Goal: Transaction & Acquisition: Purchase product/service

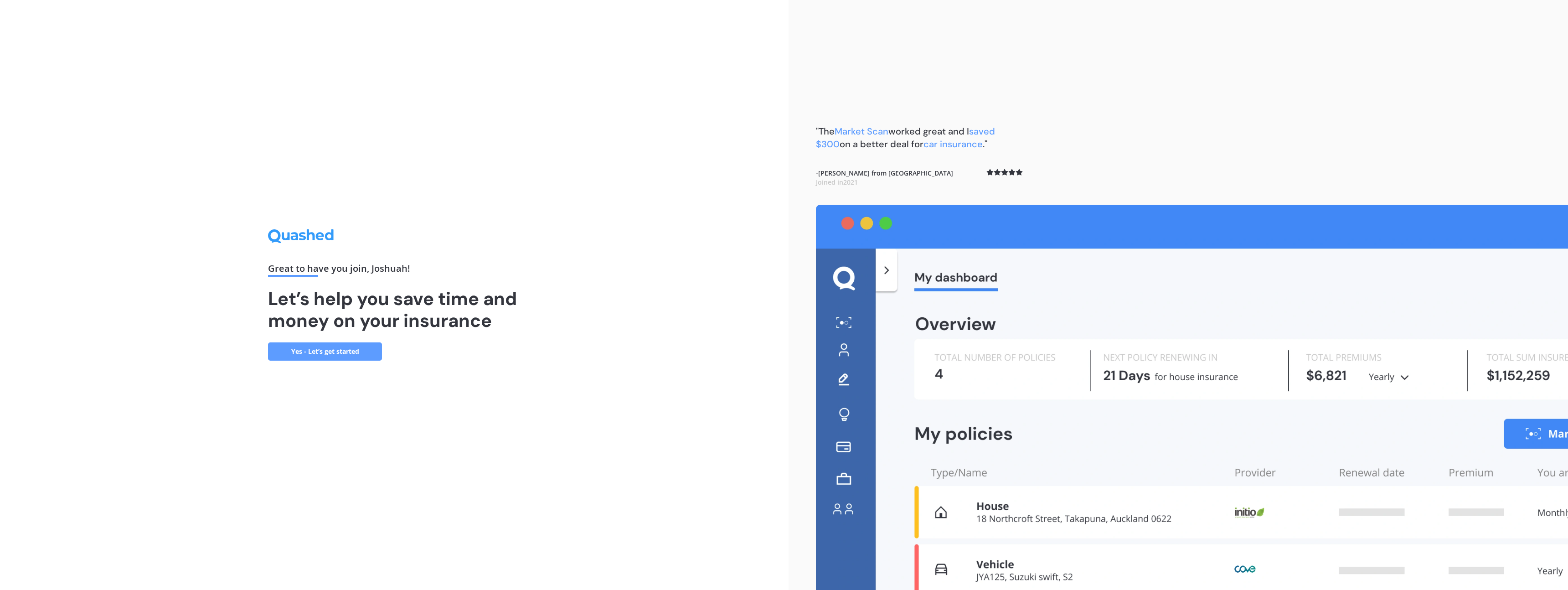
click at [265, 350] on div "Great to have you join , [PERSON_NAME] ! Let’s help you save time and money on …" at bounding box center [394, 295] width 788 height 590
click at [309, 353] on link "Yes - Let’s get started" at bounding box center [324, 351] width 114 height 18
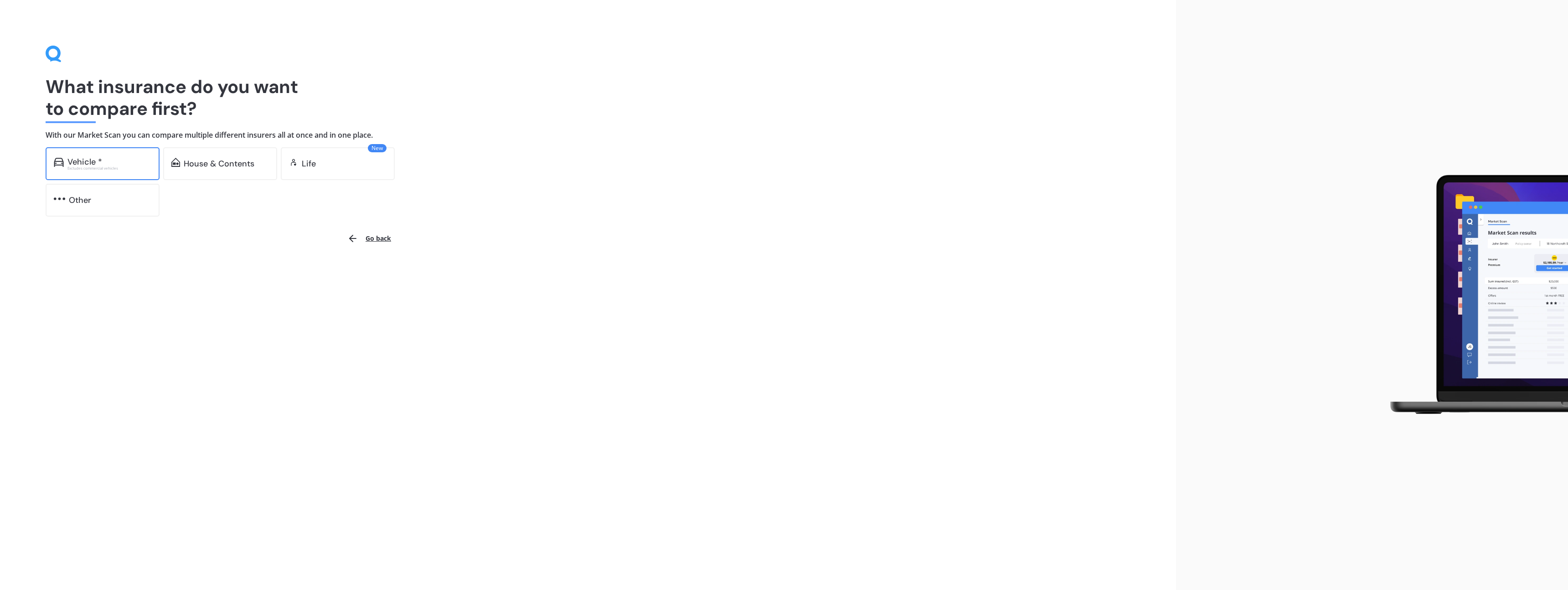
click at [125, 163] on div "Vehicle *" at bounding box center [110, 161] width 84 height 9
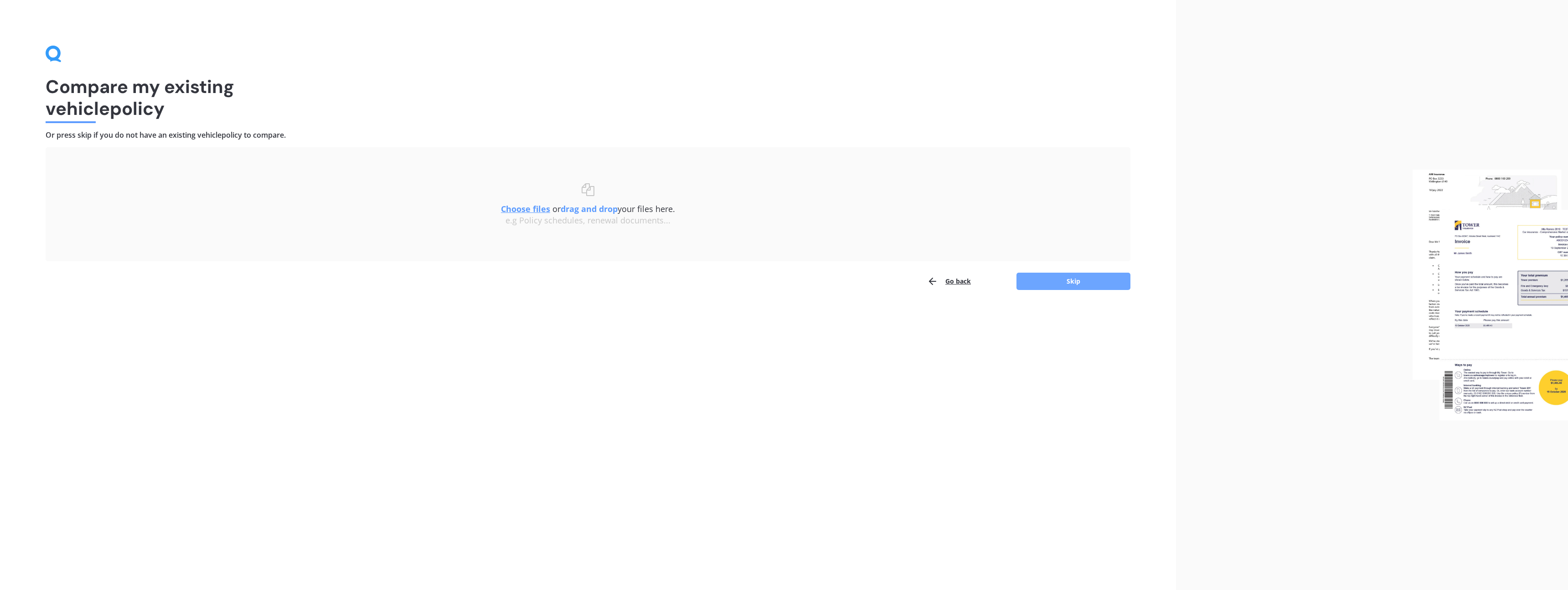
click at [1065, 281] on button "Skip" at bounding box center [1073, 281] width 114 height 17
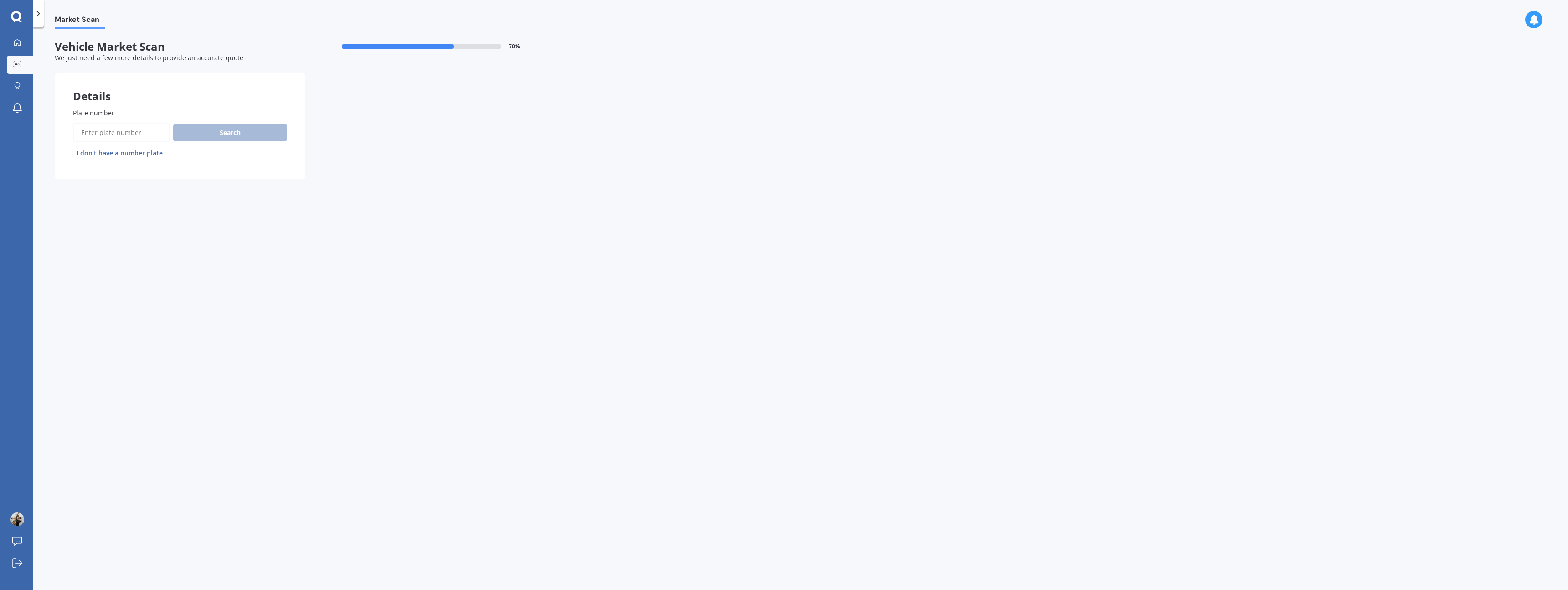
click at [146, 150] on button "I don’t have a number plate" at bounding box center [120, 153] width 94 height 15
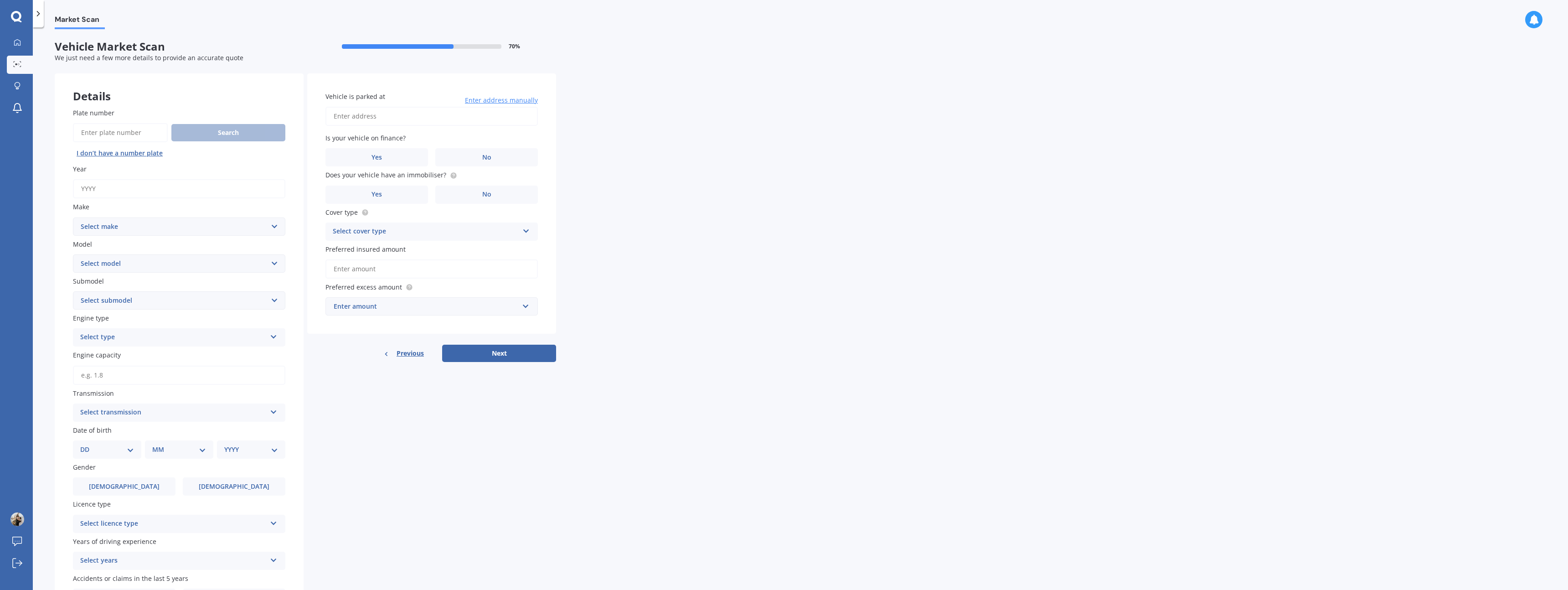
click at [133, 195] on input "Year" at bounding box center [179, 188] width 212 height 19
type input "2017"
click at [150, 230] on select "Select make AC ALFA ROMEO ASTON [PERSON_NAME] AUDI AUSTIN BEDFORD Bentley BMW B…" at bounding box center [179, 227] width 212 height 18
select select "VOLKSWAGEN"
click at [73, 217] on select "Select make AC ALFA ROMEO ASTON [PERSON_NAME] AUDI AUSTIN BEDFORD Bentley BMW B…" at bounding box center [179, 227] width 212 height 18
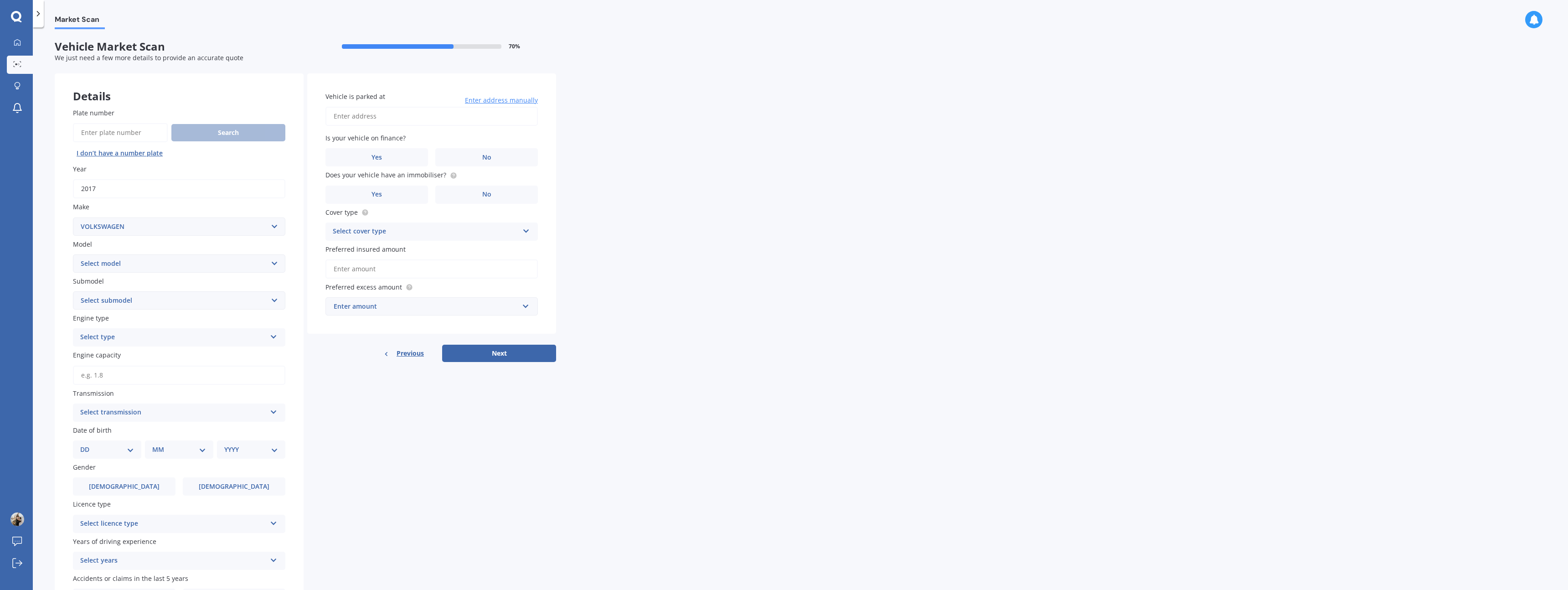
click at [124, 275] on div "Plate number Search I don’t have a number plate Year [DATE] Make Select make AC…" at bounding box center [179, 357] width 249 height 535
click at [126, 270] on select "Select model Amarok Arteon Beetle Bora Caddy [US_STATE] Caravelle [PERSON_NAME]…" at bounding box center [179, 264] width 212 height 18
select select "GOLF"
click at [73, 255] on select "Select model Amarok Arteon Beetle Bora Caddy [US_STATE] Caravelle [PERSON_NAME]…" at bounding box center [179, 264] width 212 height 18
click at [128, 301] on select "Select submodel" at bounding box center [179, 301] width 212 height 18
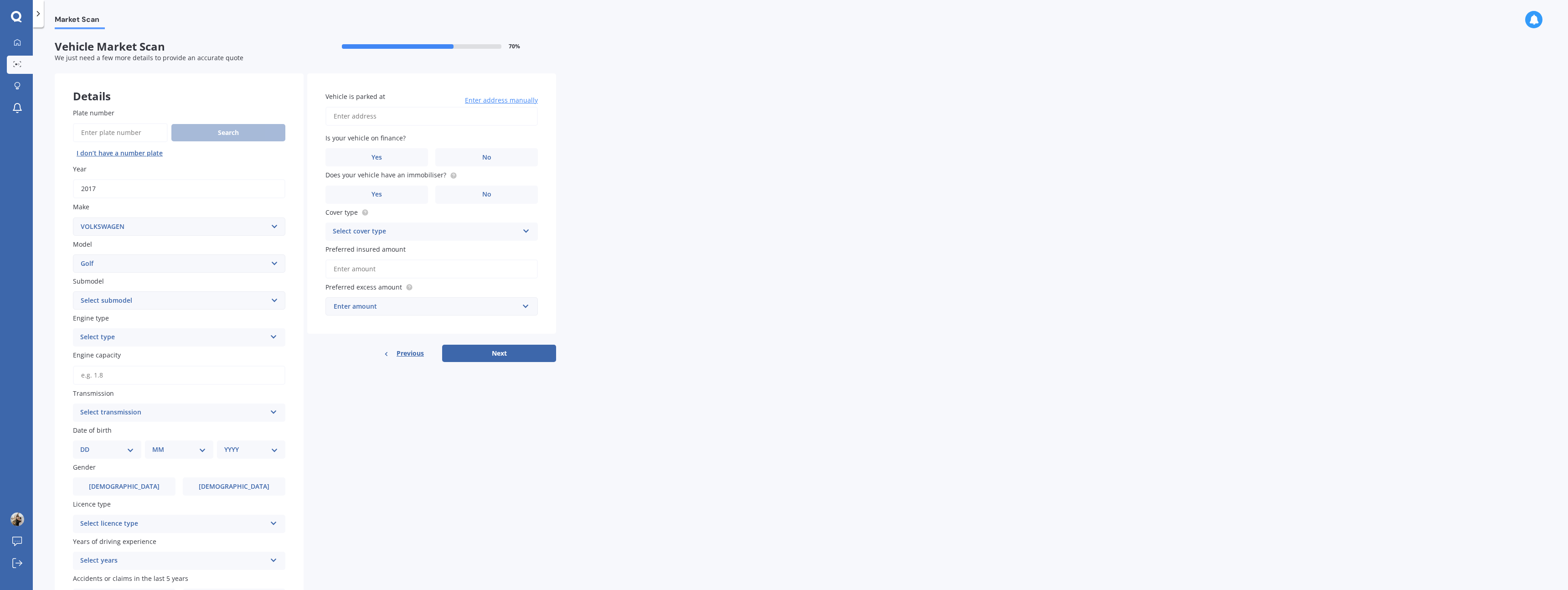
select select "GTE HYBRID"
click at [73, 292] on select "Select submodel (All other) 1.4 GT TSI 1.4 TSI 1.6 1.6 FSI 1.6 TSI 1.8 1.9 TDI …" at bounding box center [179, 301] width 212 height 18
click at [142, 331] on div "Select type Petrol Diesel EV Hybrid" at bounding box center [179, 337] width 212 height 18
click at [135, 413] on div "Select transmission" at bounding box center [173, 413] width 186 height 11
click at [131, 345] on div "Petrol Petrol Diesel EV Hybrid" at bounding box center [179, 337] width 212 height 18
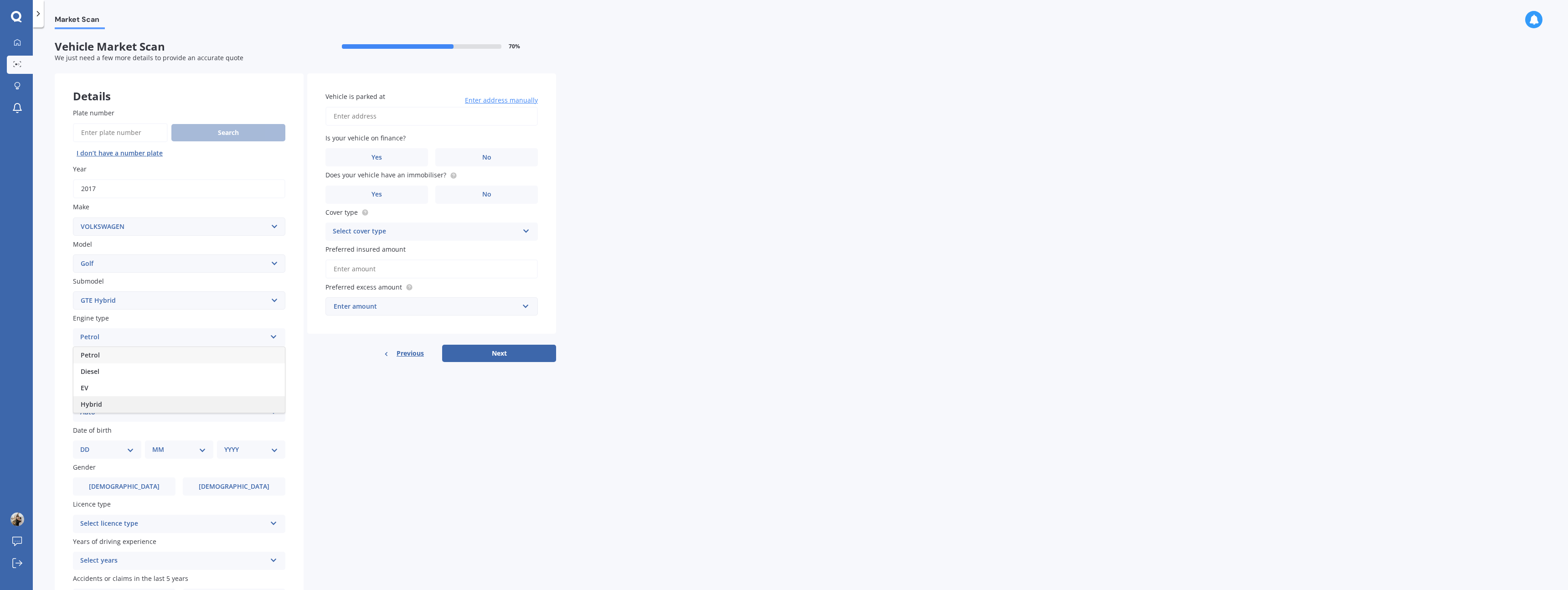
click at [120, 400] on div "Hybrid" at bounding box center [179, 404] width 211 height 16
click at [121, 375] on input "Engine capacity" at bounding box center [179, 375] width 212 height 19
type input "1.4"
click at [121, 415] on div "Auto" at bounding box center [173, 413] width 186 height 11
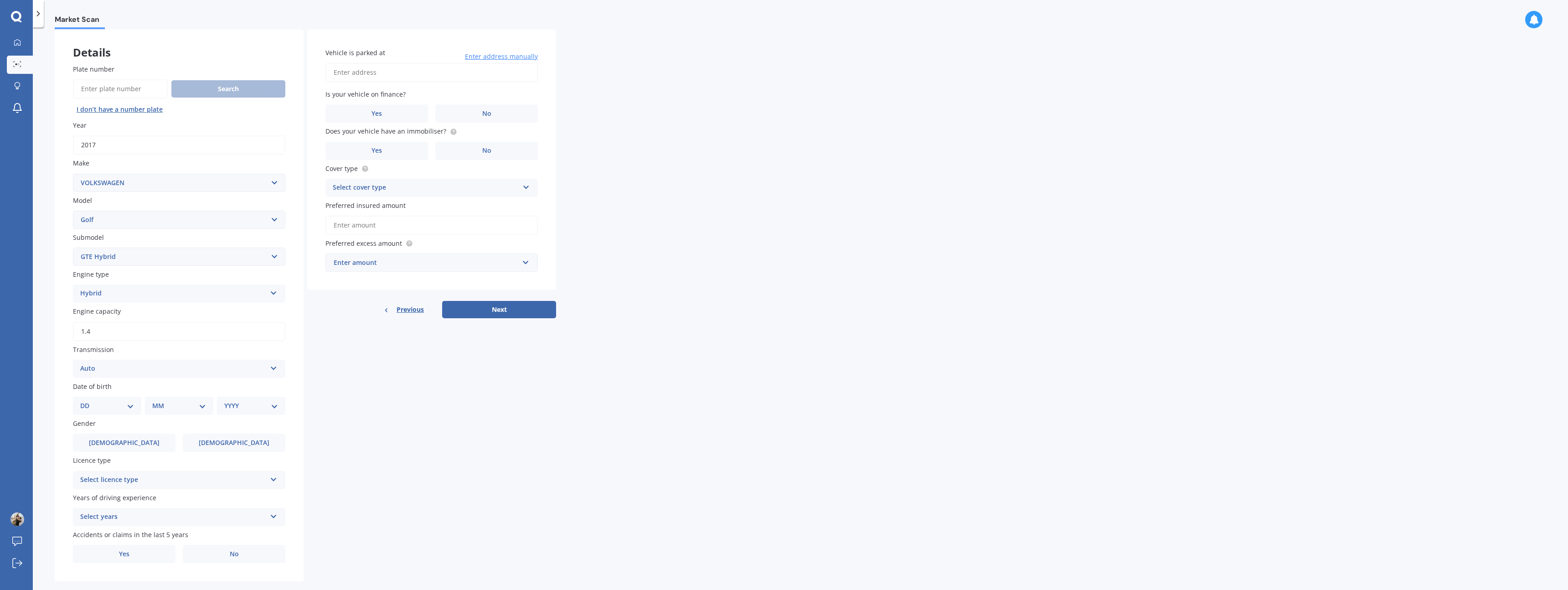
scroll to position [59, 0]
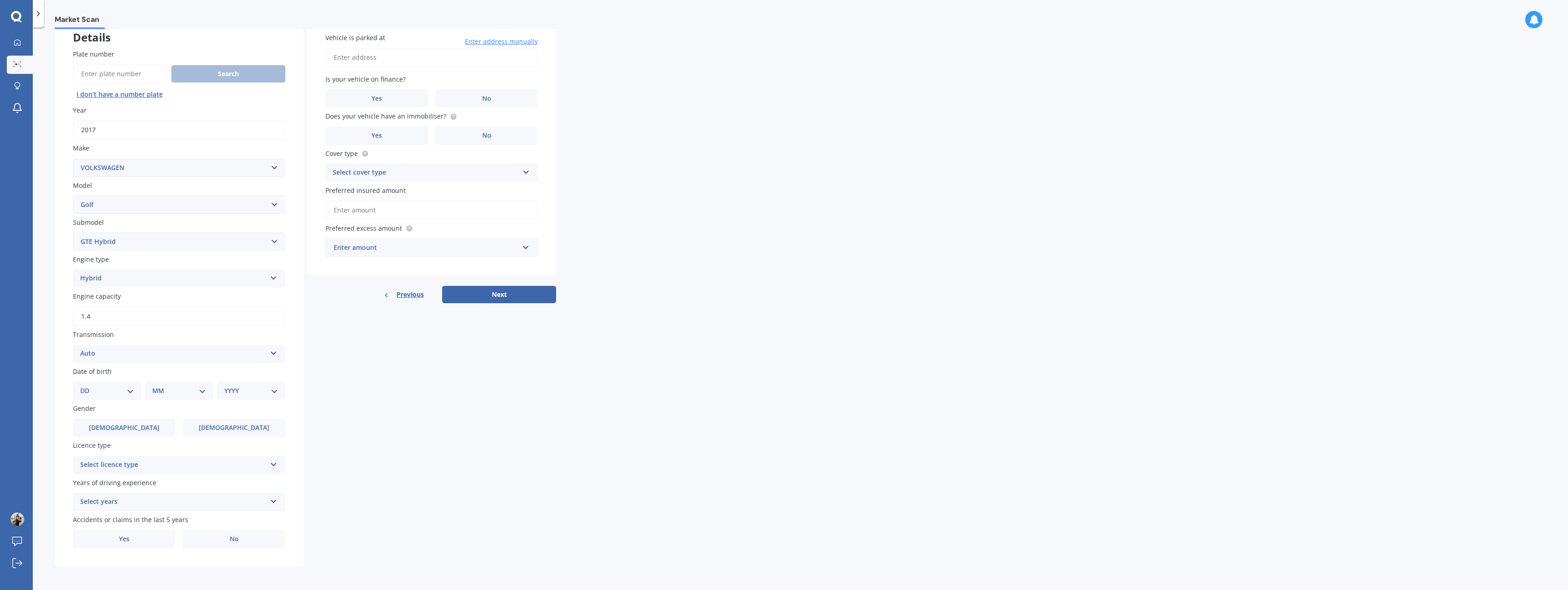
click at [134, 392] on div "DD 01 02 03 04 05 06 07 08 09 10 11 12 13 14 15 16 17 18 19 20 21 22 23 24 25 2…" at bounding box center [107, 391] width 68 height 18
click at [114, 393] on select "DD 01 02 03 04 05 06 07 08 09 10 11 12 13 14 15 16 17 18 19 20 21 22 23 24 25 2…" at bounding box center [107, 391] width 54 height 10
select select "31"
click at [88, 386] on select "DD 01 02 03 04 05 06 07 08 09 10 11 12 13 14 15 16 17 18 19 20 21 22 23 24 25 2…" at bounding box center [107, 391] width 54 height 10
click at [170, 399] on div "MM 01 02 03 04 05 06 07 08 09 10 11 12" at bounding box center [181, 391] width 65 height 18
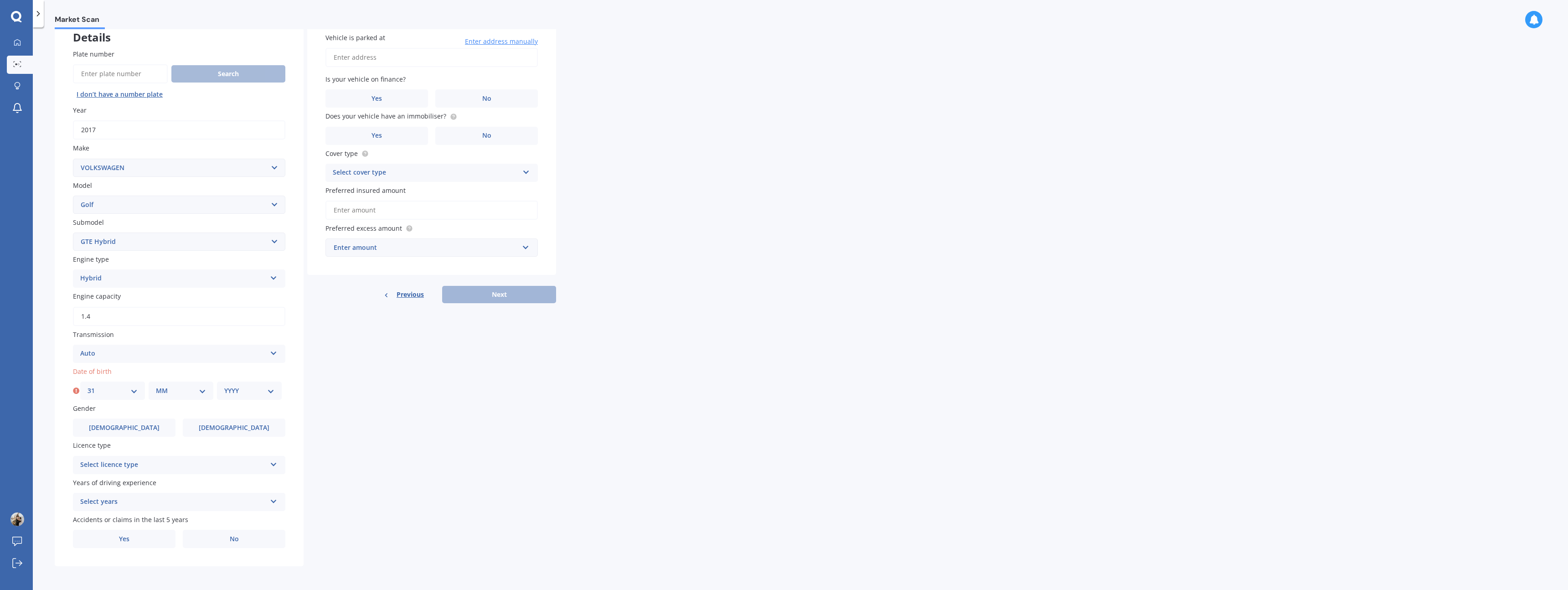
click at [173, 392] on select "MM 01 02 03 04 05 06 07 08 09 10 11 12" at bounding box center [181, 391] width 50 height 10
select select "08"
click at [156, 386] on select "MM 01 02 03 04 05 06 07 08 09 10 11 12" at bounding box center [181, 391] width 50 height 10
click at [244, 392] on select "YYYY 2025 2024 2023 2022 2021 2020 2019 2018 2017 2016 2015 2014 2013 2012 2011…" at bounding box center [249, 391] width 50 height 10
select select "1994"
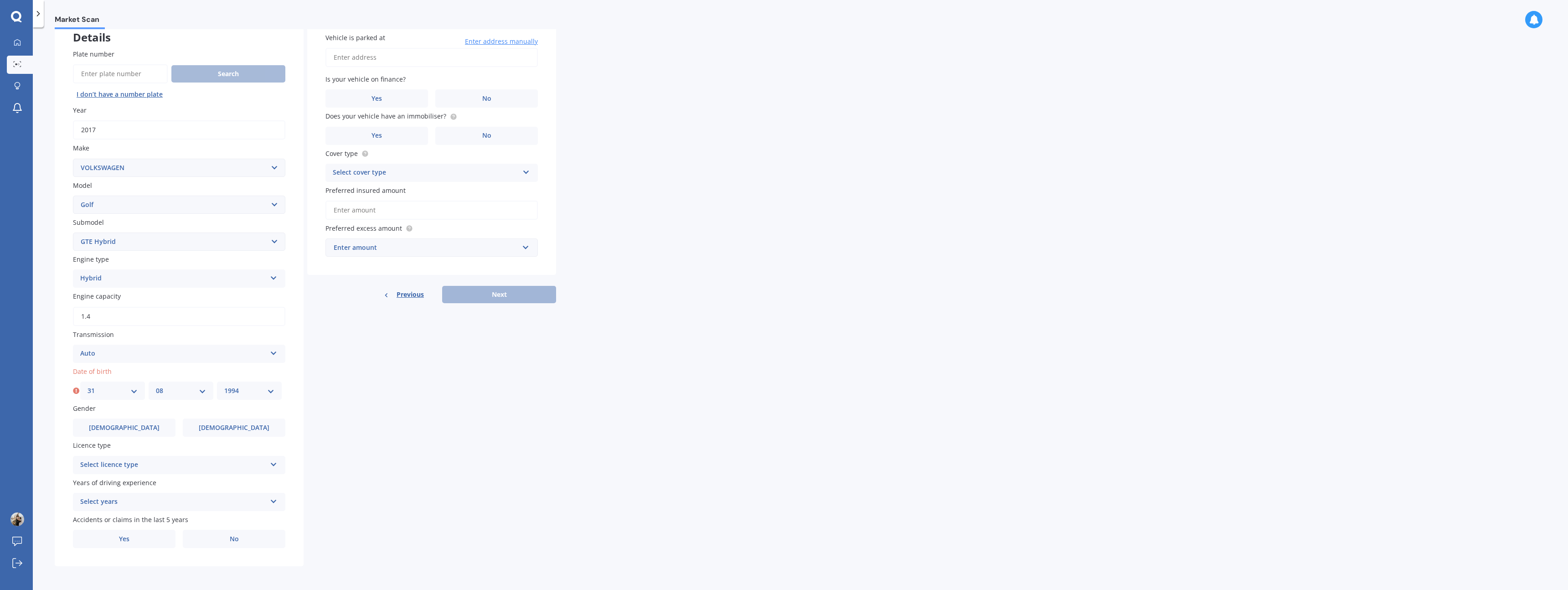
click at [224, 386] on select "YYYY 2025 2024 2023 2022 2021 2020 2019 2018 2017 2016 2015 2014 2013 2012 2011…" at bounding box center [249, 391] width 50 height 10
click at [145, 427] on label "[DEMOGRAPHIC_DATA]" at bounding box center [124, 427] width 102 height 18
click at [0, 0] on input "[DEMOGRAPHIC_DATA]" at bounding box center [0, 0] width 0 height 0
click at [143, 464] on div "Select licence type" at bounding box center [173, 465] width 186 height 11
click at [132, 336] on div "NZ Full" at bounding box center [179, 333] width 211 height 16
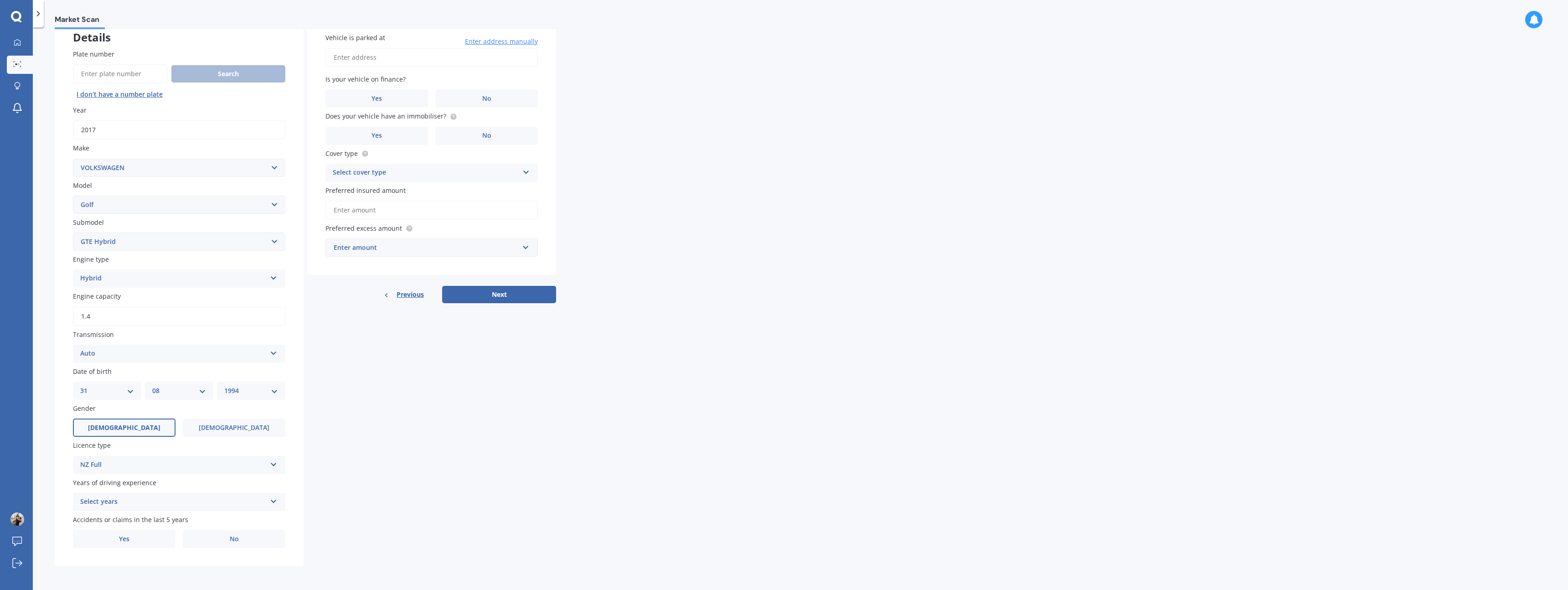
click at [142, 502] on div "Select years" at bounding box center [173, 502] width 186 height 11
click at [140, 420] on div "5 or more years" at bounding box center [179, 418] width 211 height 16
click at [212, 539] on label "No" at bounding box center [234, 539] width 102 height 18
click at [0, 0] on input "No" at bounding box center [0, 0] width 0 height 0
click at [384, 61] on input "Vehicle is parked at" at bounding box center [432, 57] width 212 height 19
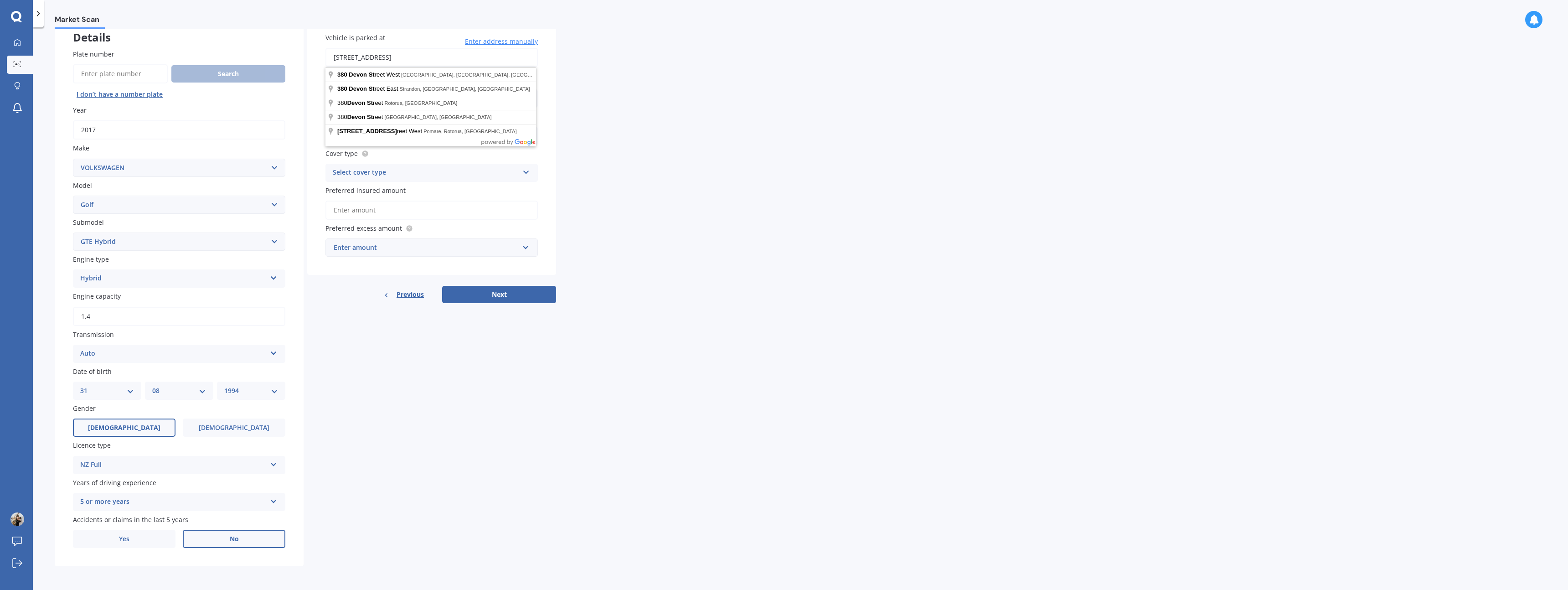
type input "[STREET_ADDRESS]"
click at [477, 96] on label "No" at bounding box center [486, 99] width 102 height 18
click at [0, 0] on input "No" at bounding box center [0, 0] width 0 height 0
click at [408, 135] on label "Yes" at bounding box center [377, 136] width 102 height 18
click at [0, 0] on input "Yes" at bounding box center [0, 0] width 0 height 0
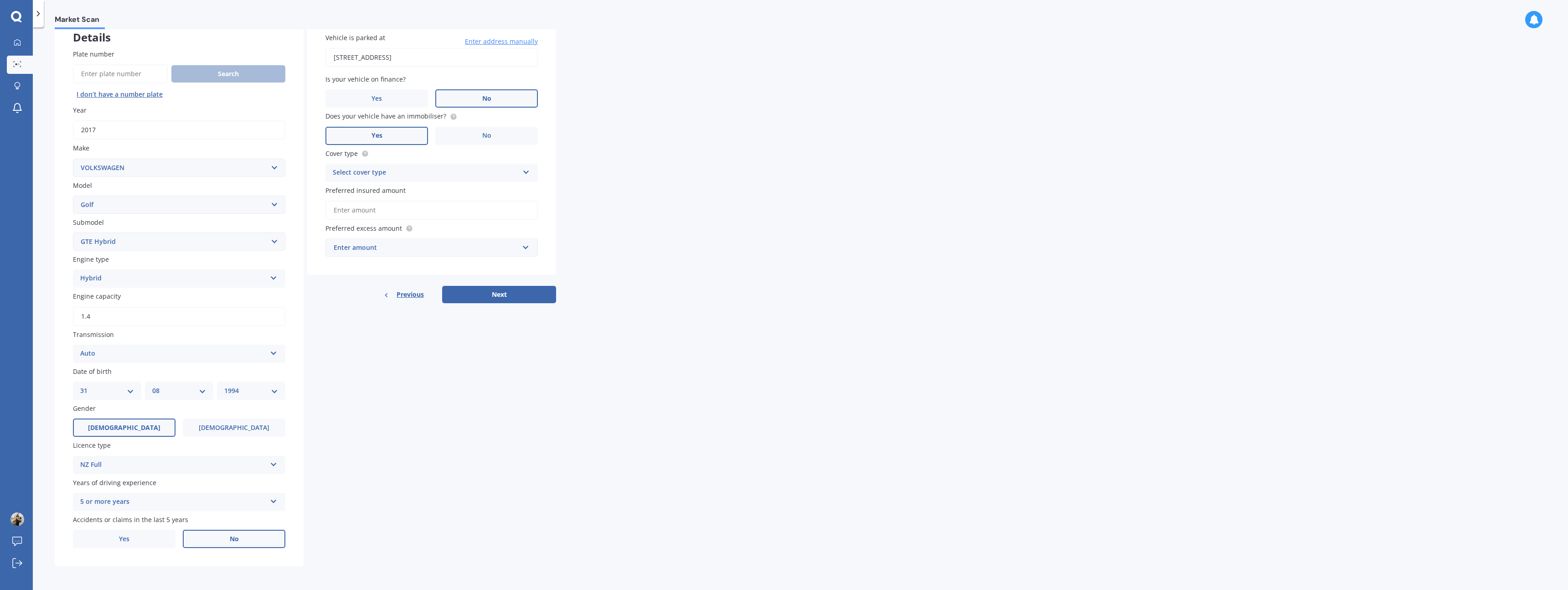
click at [393, 172] on div "Select cover type" at bounding box center [426, 173] width 186 height 11
click at [386, 190] on div "Comprehensive" at bounding box center [431, 191] width 211 height 16
click at [382, 209] on input "Preferred insured amount" at bounding box center [432, 209] width 212 height 19
type input "$25,000"
click at [394, 265] on div "Enter amount" at bounding box center [426, 265] width 185 height 10
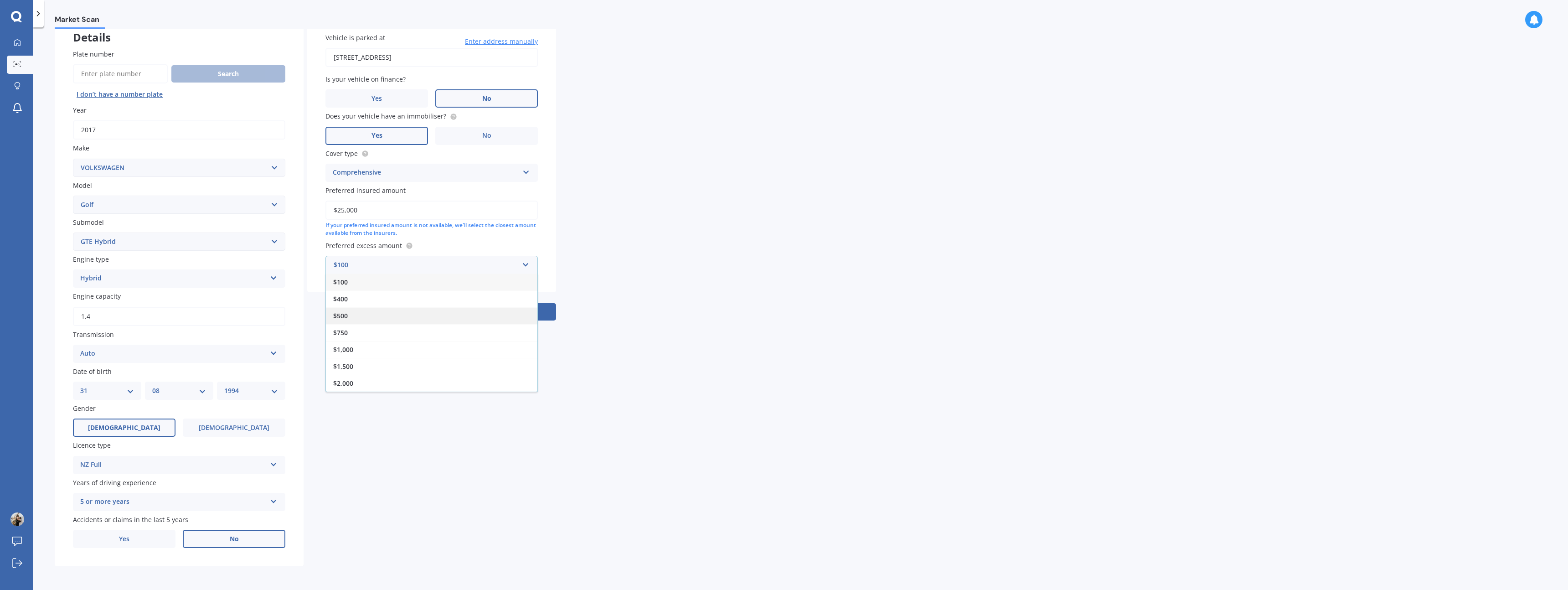
click at [364, 320] on div "$500" at bounding box center [431, 316] width 211 height 17
click at [477, 323] on button "Next" at bounding box center [499, 321] width 114 height 17
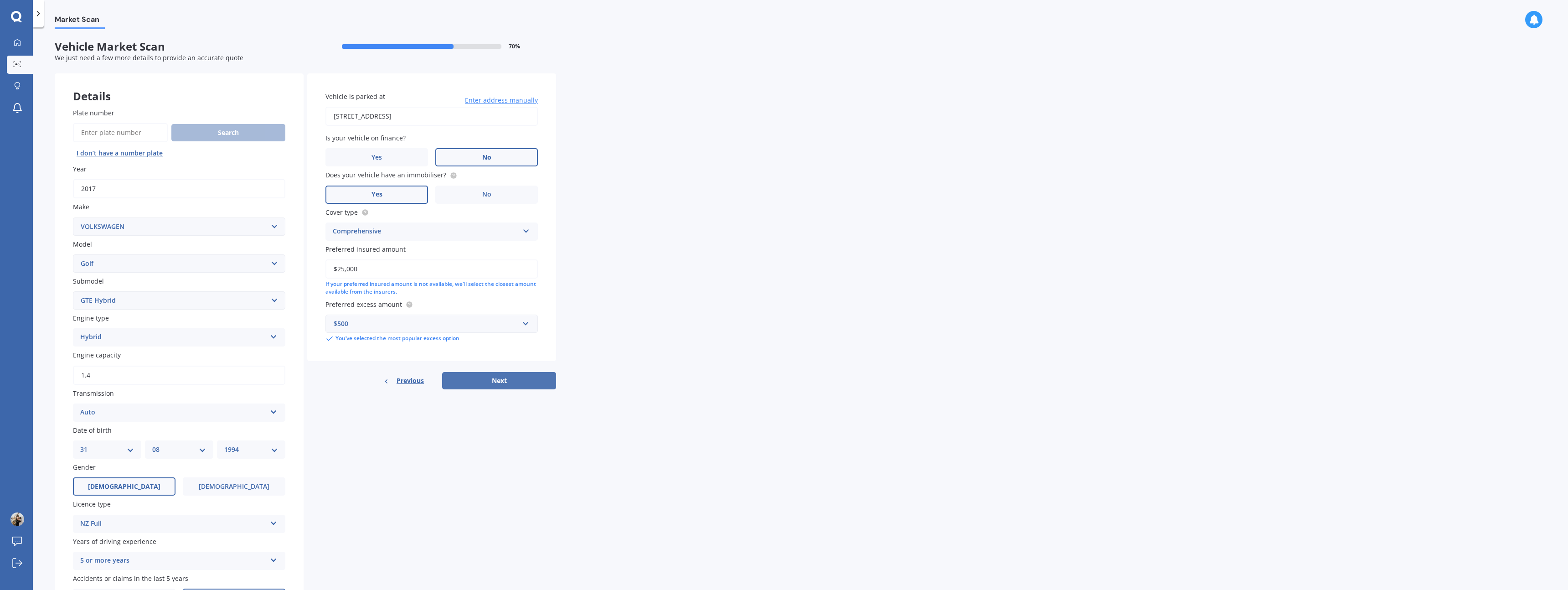
select select "31"
select select "08"
select select "1994"
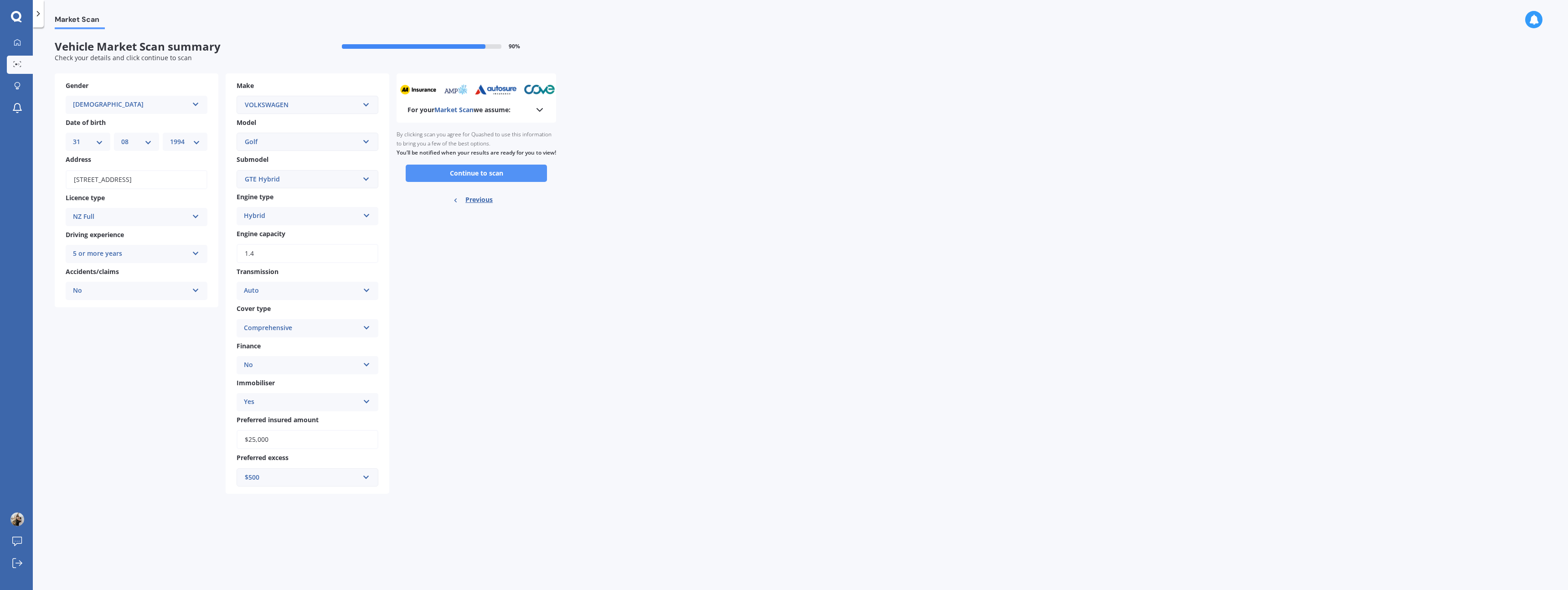
click at [440, 182] on button "Continue to scan" at bounding box center [476, 173] width 141 height 17
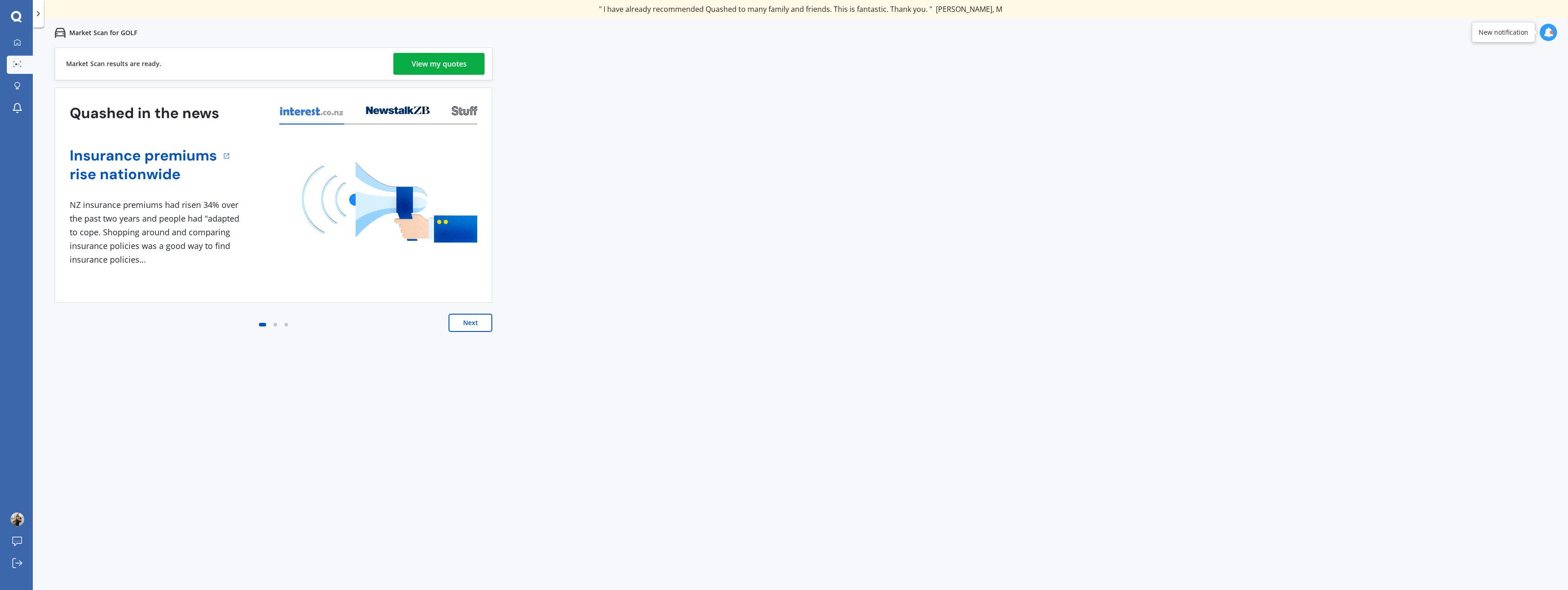
click at [485, 322] on button "Next" at bounding box center [471, 323] width 44 height 18
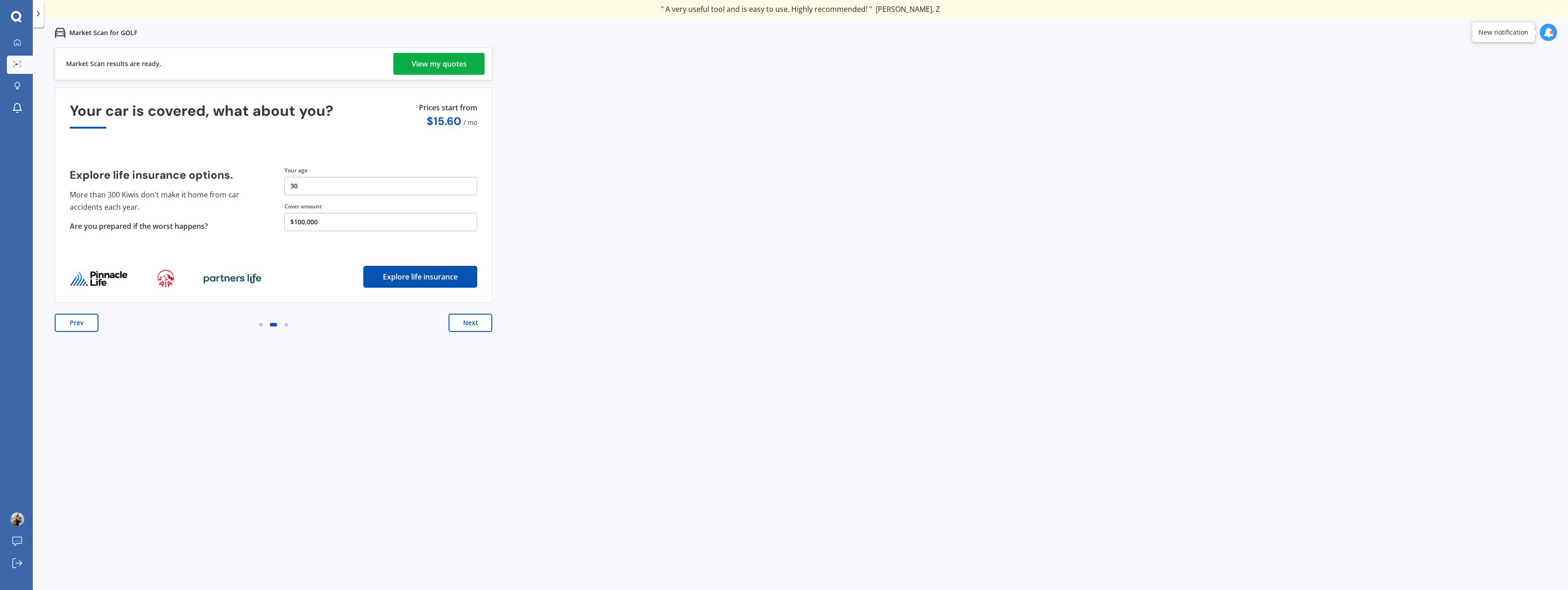
click at [485, 322] on button "Next" at bounding box center [471, 323] width 44 height 18
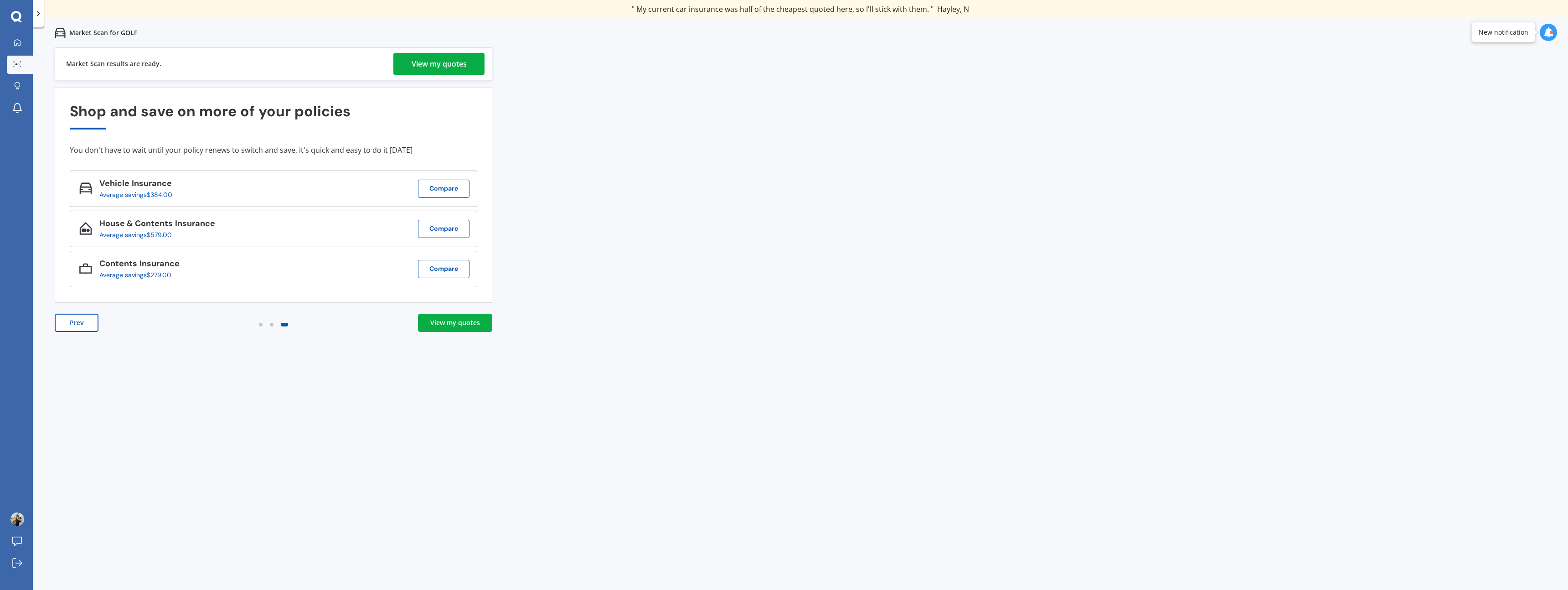
click at [485, 322] on link "View my quotes" at bounding box center [455, 323] width 74 height 18
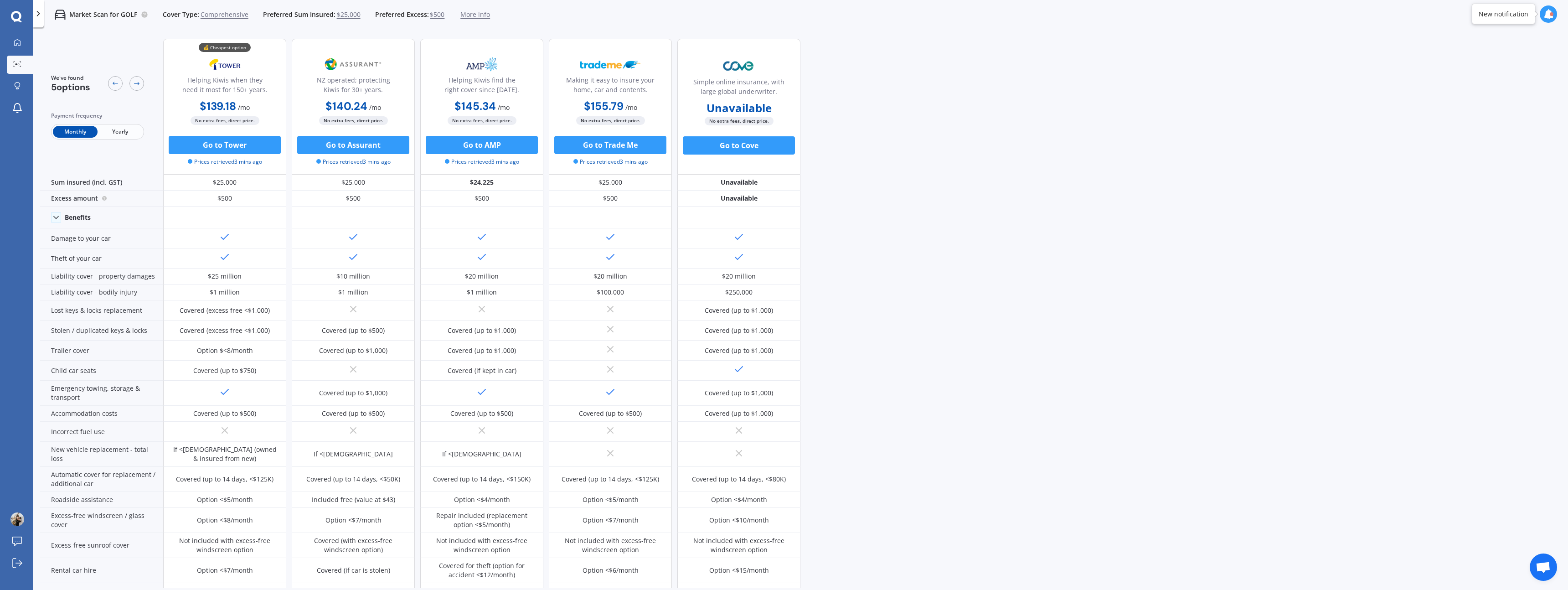
click at [36, 16] on icon at bounding box center [38, 13] width 9 height 9
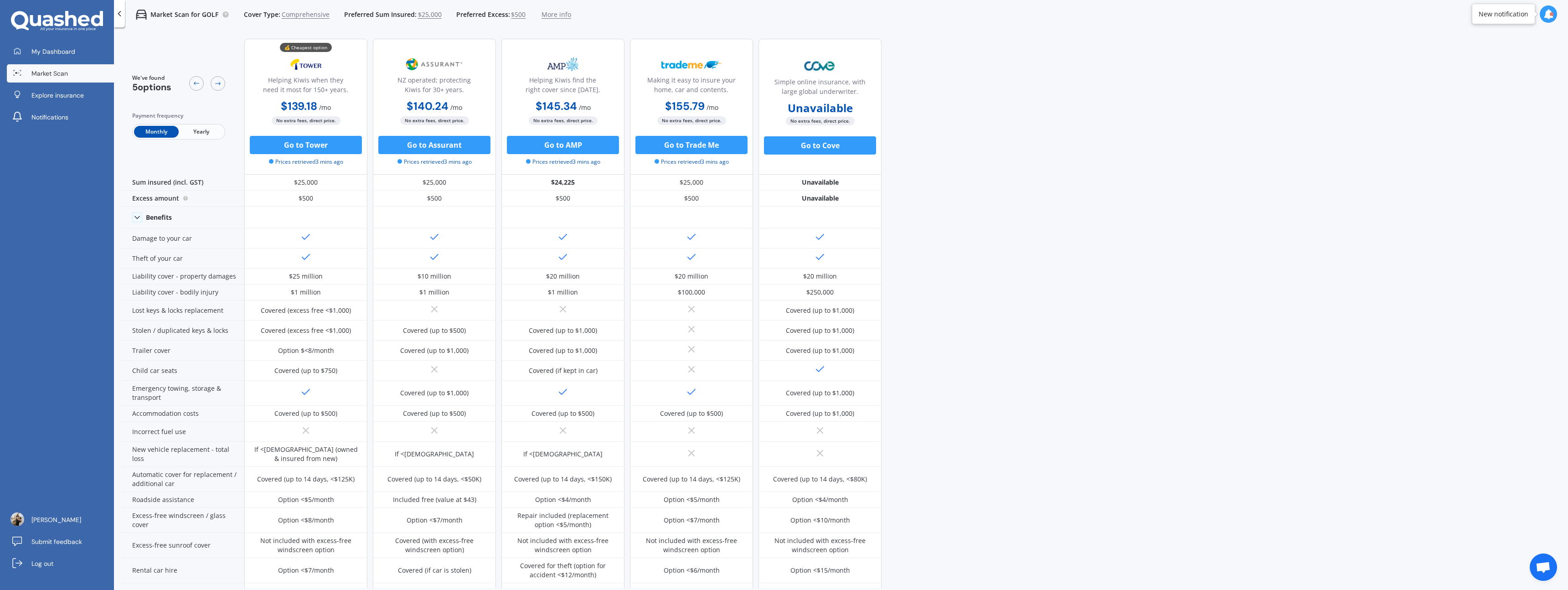
click at [64, 68] on link "Market Scan" at bounding box center [60, 74] width 107 height 18
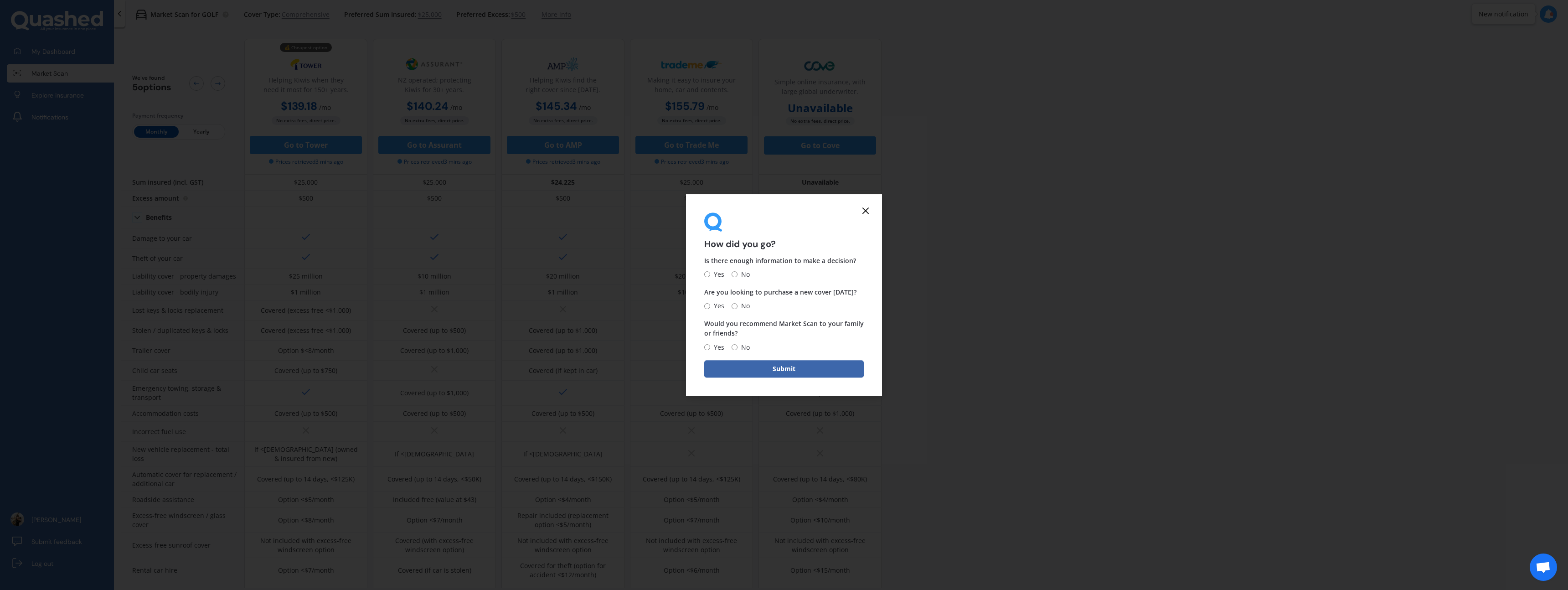
click at [865, 211] on line at bounding box center [866, 210] width 5 height 5
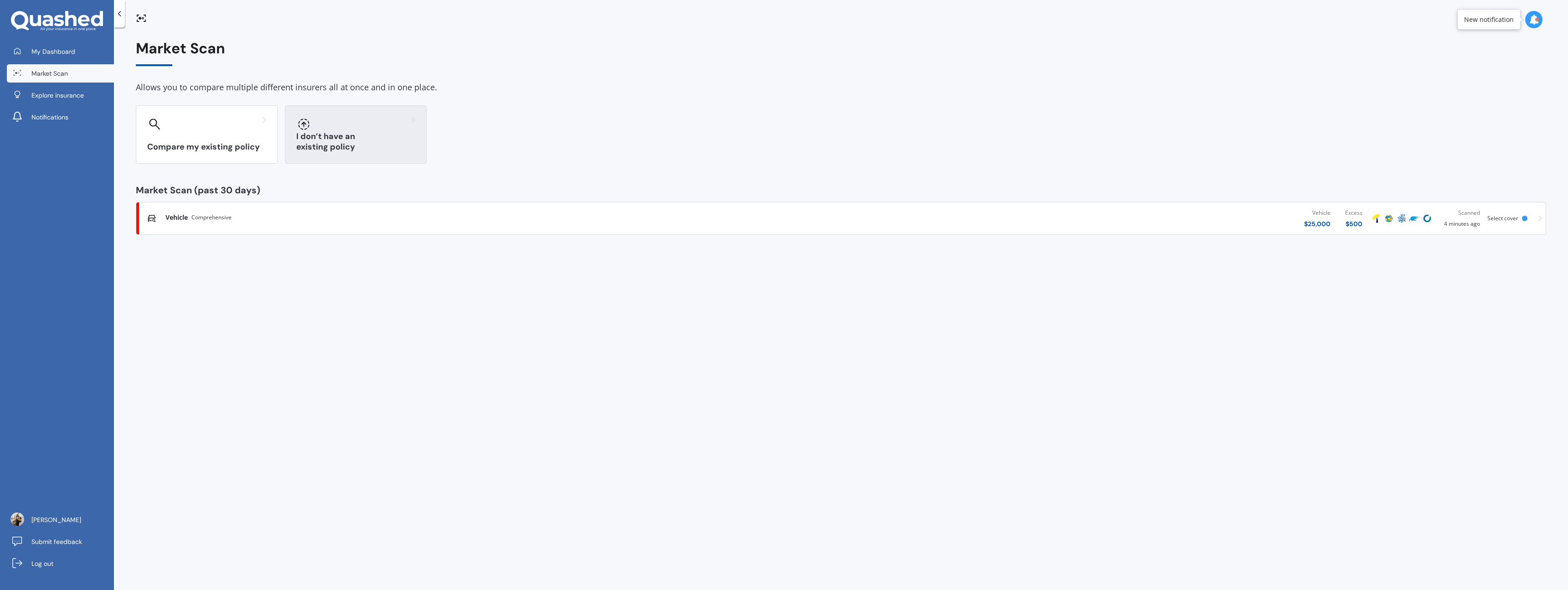
click at [368, 126] on div at bounding box center [355, 124] width 119 height 15
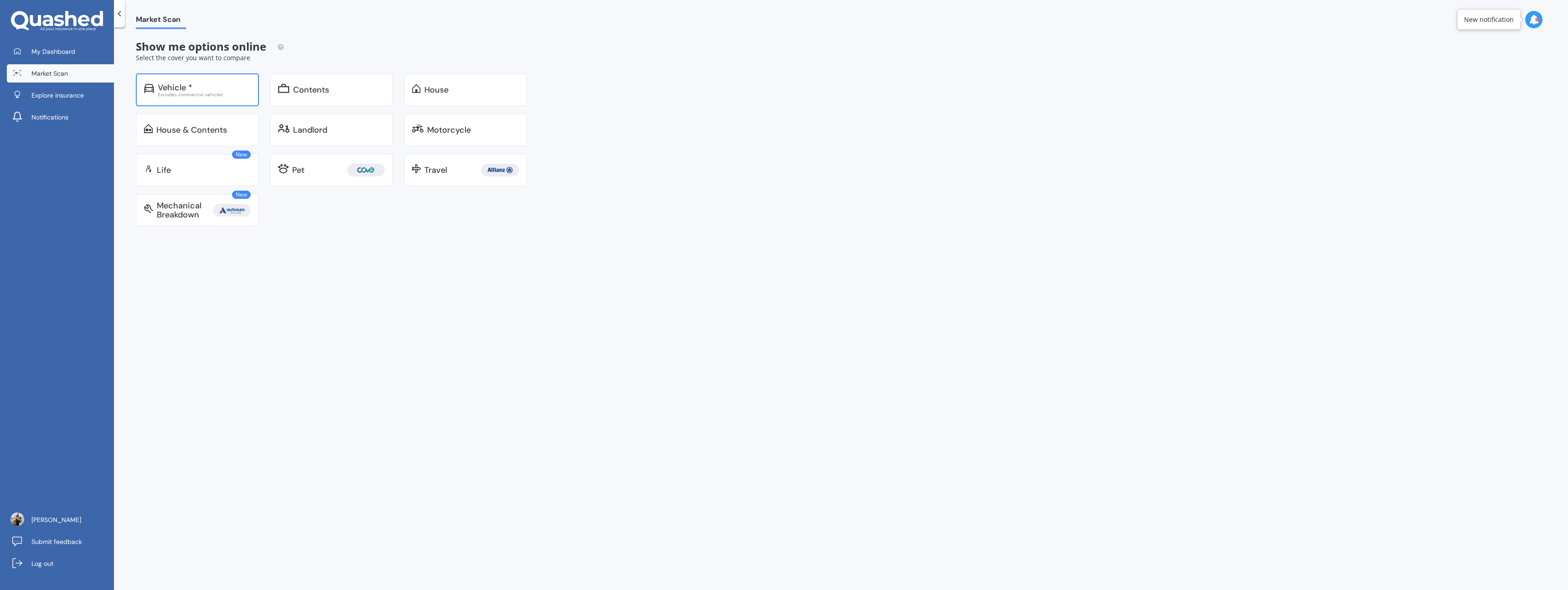
click at [204, 97] on div "Excludes commercial vehicles" at bounding box center [204, 94] width 93 height 4
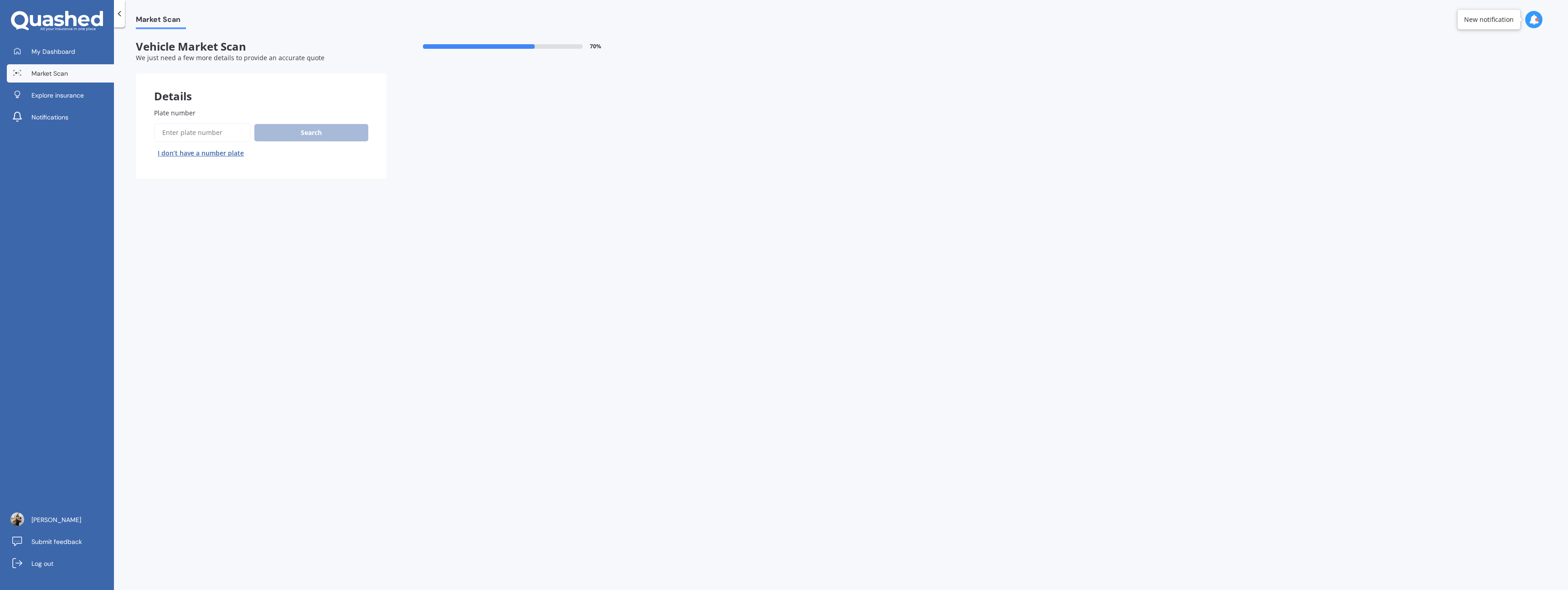
click at [201, 132] on input "Plate number" at bounding box center [202, 132] width 97 height 19
type input "gte007"
click at [350, 132] on button "Search" at bounding box center [311, 133] width 114 height 17
select select "VOLKSWAGEN"
select select "GOLF"
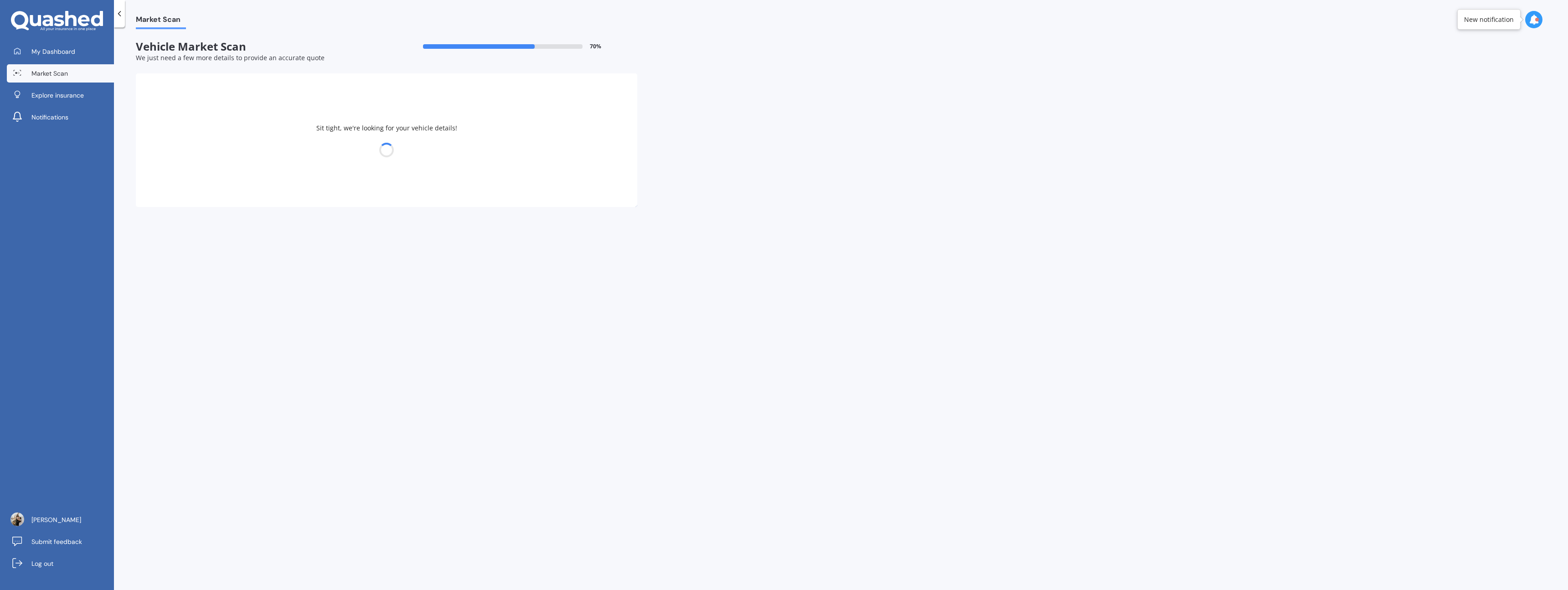
select select "31"
select select "08"
select select "1994"
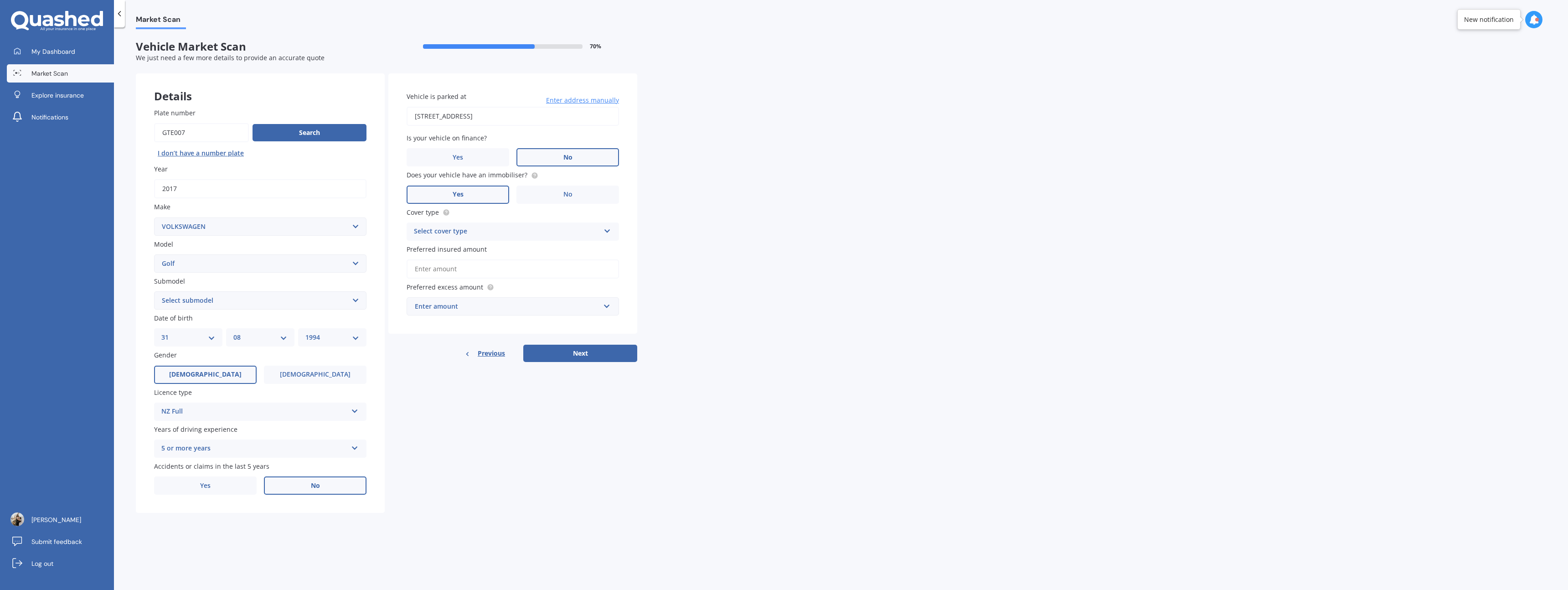
click at [261, 302] on select "Select submodel (All other) 1.4 GT TSI 1.4 TSI 1.6 1.6 FSI 1.6 TSI 1.8 1.9 TDI …" at bounding box center [260, 301] width 212 height 18
select select "GTE HYBRID"
click at [154, 292] on select "Select submodel (All other) 1.4 GT TSI 1.4 TSI 1.6 1.6 FSI 1.6 TSI 1.8 1.9 TDI …" at bounding box center [260, 301] width 212 height 18
click at [529, 234] on div "Select cover type" at bounding box center [507, 231] width 186 height 11
click at [513, 251] on div "Comprehensive" at bounding box center [513, 249] width 211 height 16
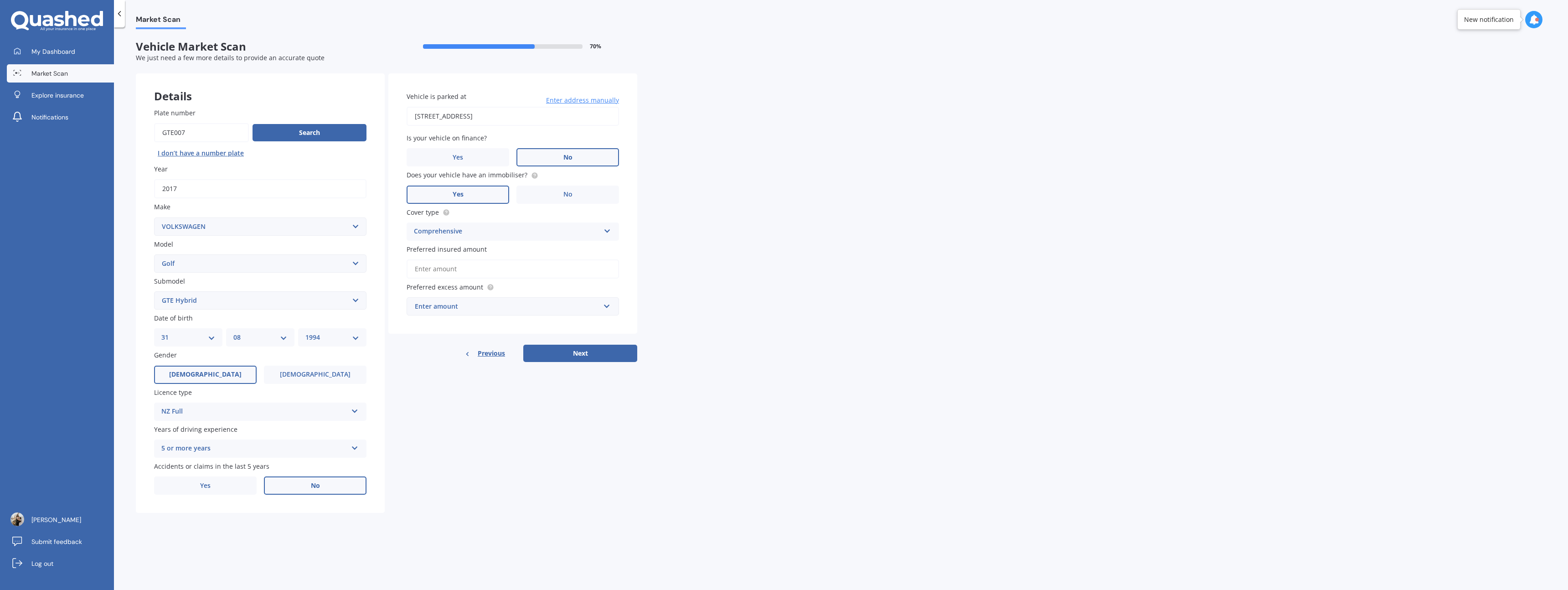
click at [509, 267] on input "Preferred insured amount" at bounding box center [513, 269] width 212 height 19
type input "$25,000"
click at [488, 319] on div "Enter amount" at bounding box center [507, 323] width 185 height 10
click at [471, 366] on div "$400" at bounding box center [513, 358] width 211 height 17
click at [478, 325] on div "$400" at bounding box center [507, 323] width 185 height 10
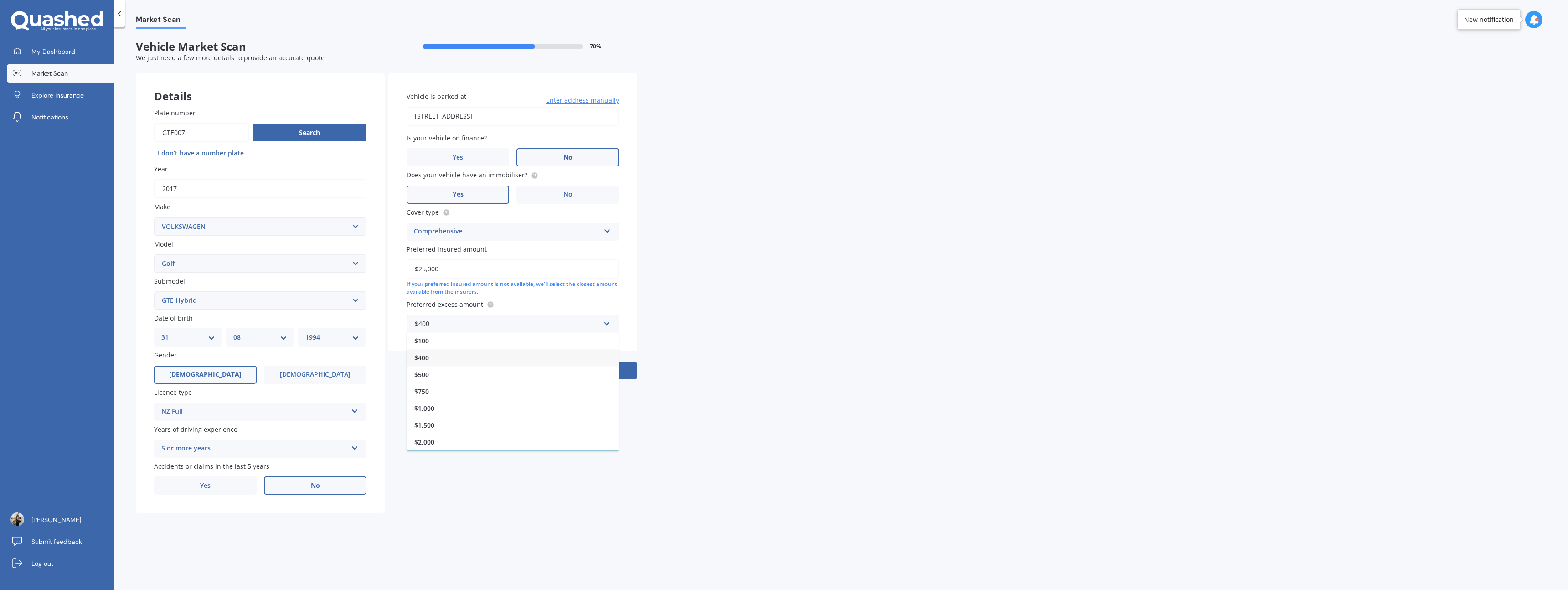
click at [463, 370] on div "$500" at bounding box center [513, 374] width 211 height 17
click at [578, 382] on button "Next" at bounding box center [580, 381] width 114 height 17
type input "[STREET_ADDRESS]"
click at [581, 378] on button "Next" at bounding box center [580, 381] width 114 height 17
select select "31"
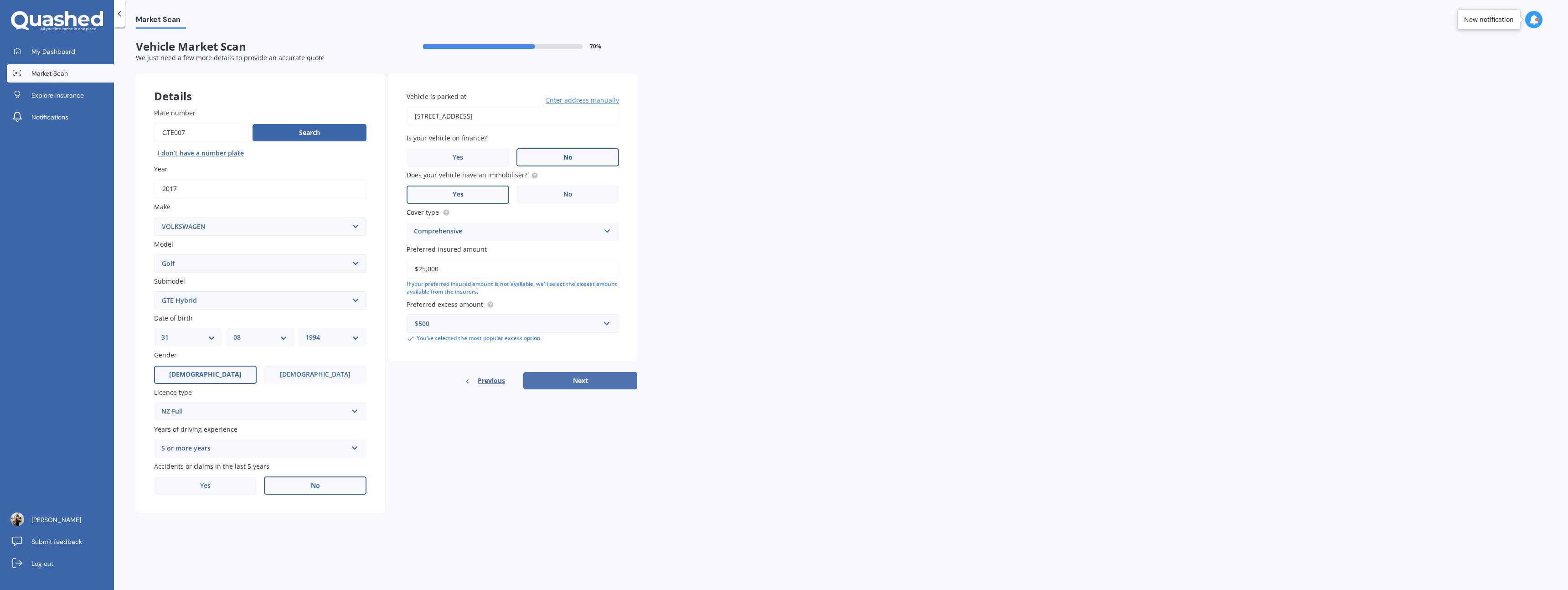
select select "08"
select select "1994"
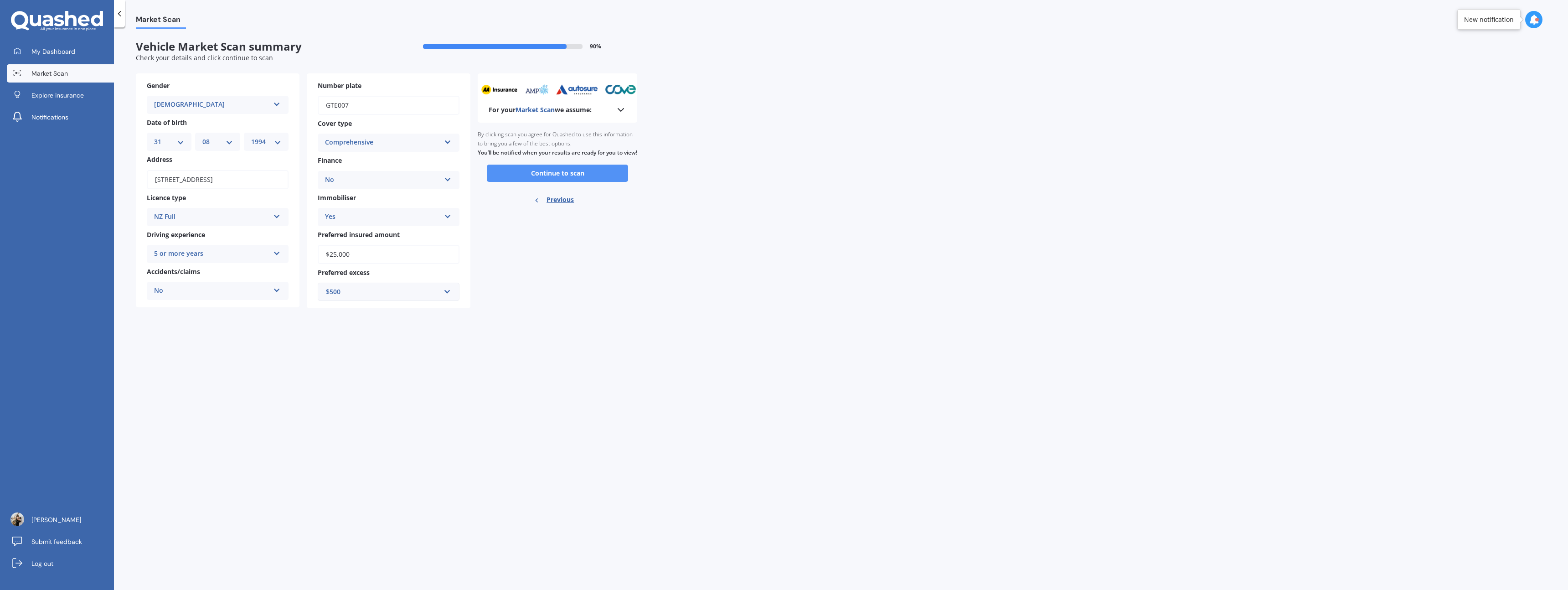
click at [551, 181] on button "Continue to scan" at bounding box center [558, 173] width 141 height 17
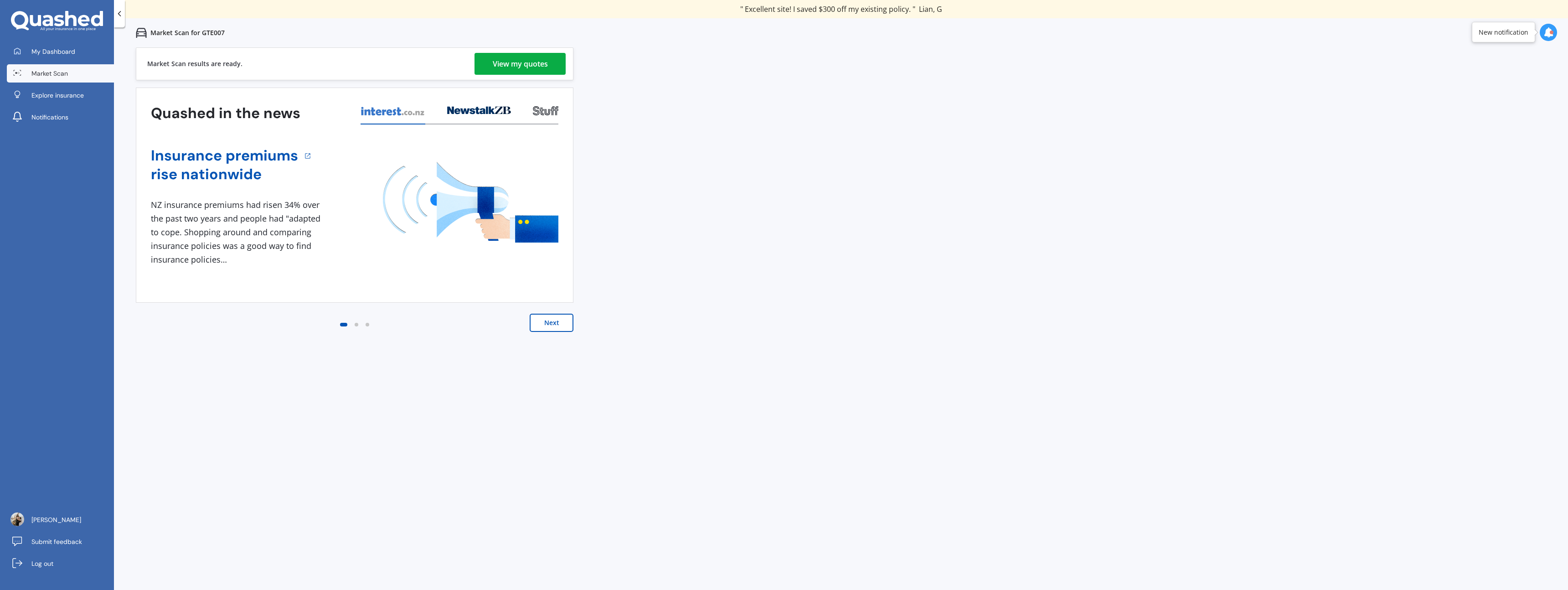
click at [521, 60] on div "View my quotes" at bounding box center [520, 64] width 55 height 22
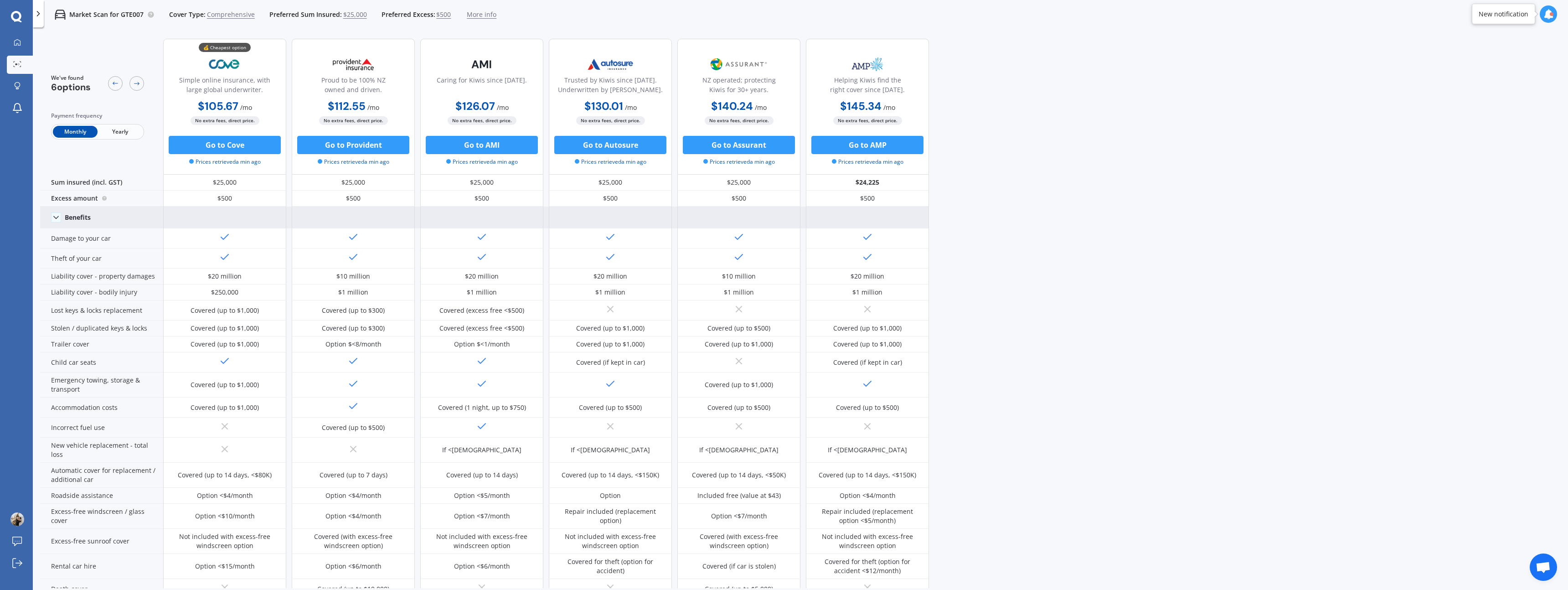
click at [59, 220] on icon at bounding box center [56, 217] width 9 height 9
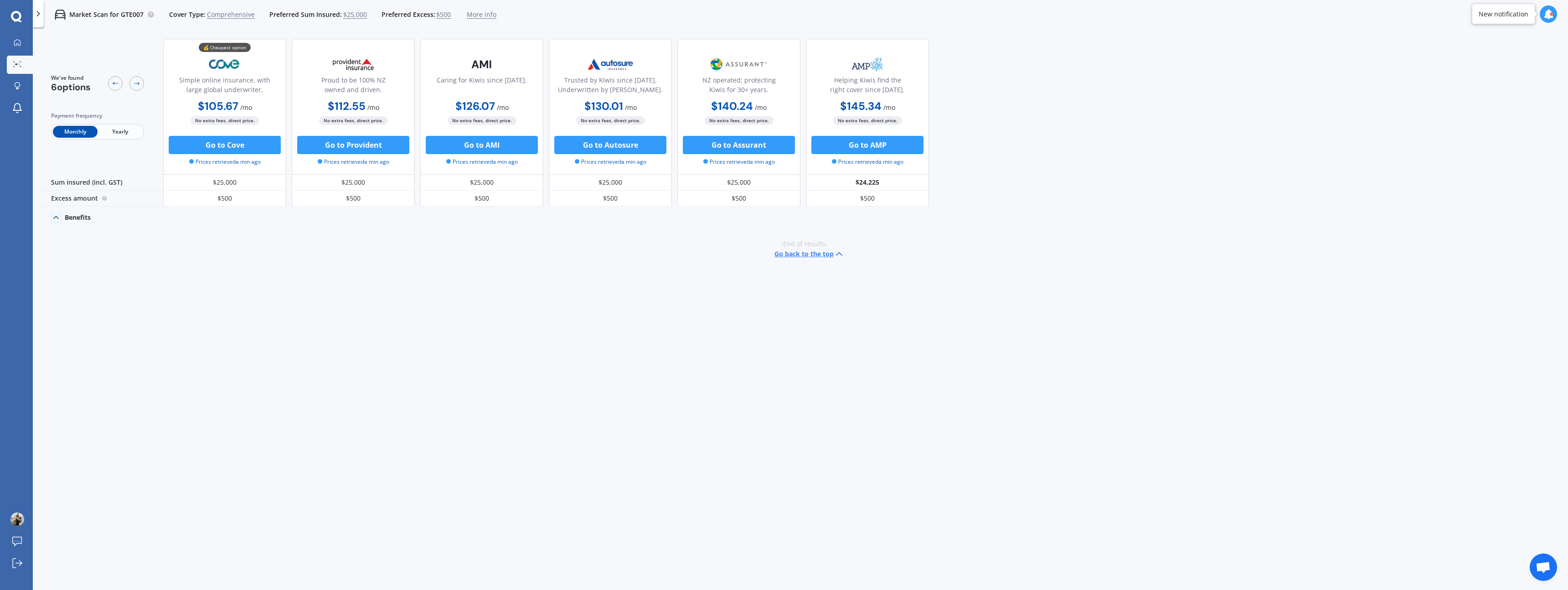
click at [59, 219] on icon at bounding box center [56, 217] width 9 height 9
